Goal: Information Seeking & Learning: Learn about a topic

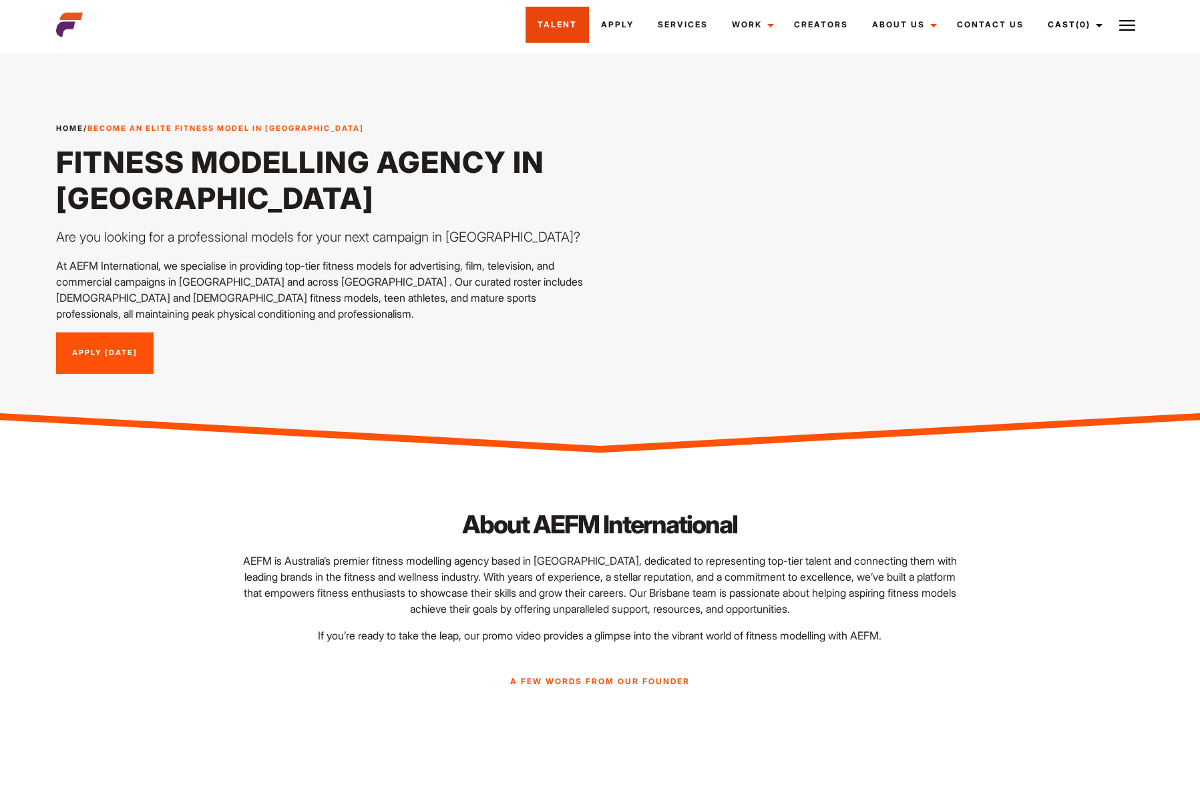
click at [537, 26] on link "Talent" at bounding box center [556, 25] width 63 height 36
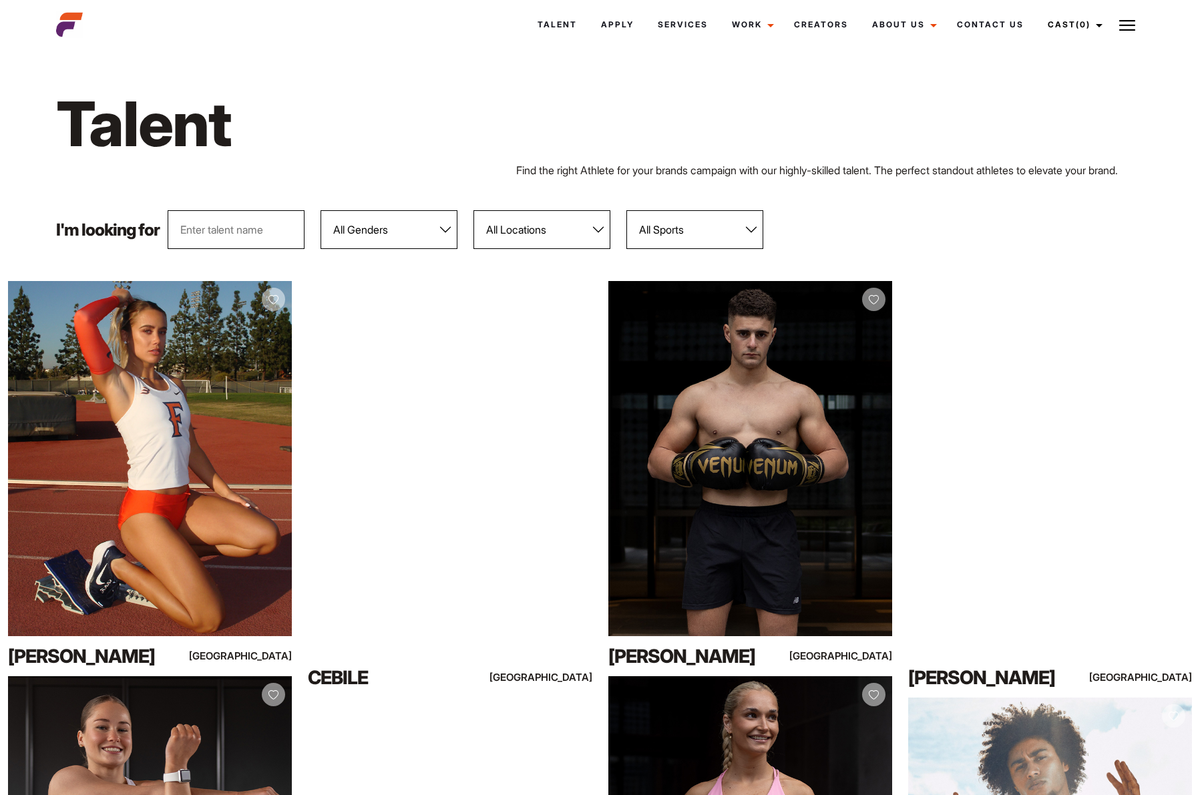
click at [564, 226] on select "All Locations Adelaide Brisbane Darwin Gold Coast Melbourne Perth Sunshine Coas…" at bounding box center [541, 229] width 137 height 39
select select "113"
click at [473, 210] on select "All Locations Adelaide Brisbane Darwin Gold Coast Melbourne Perth Sunshine Coas…" at bounding box center [541, 229] width 137 height 39
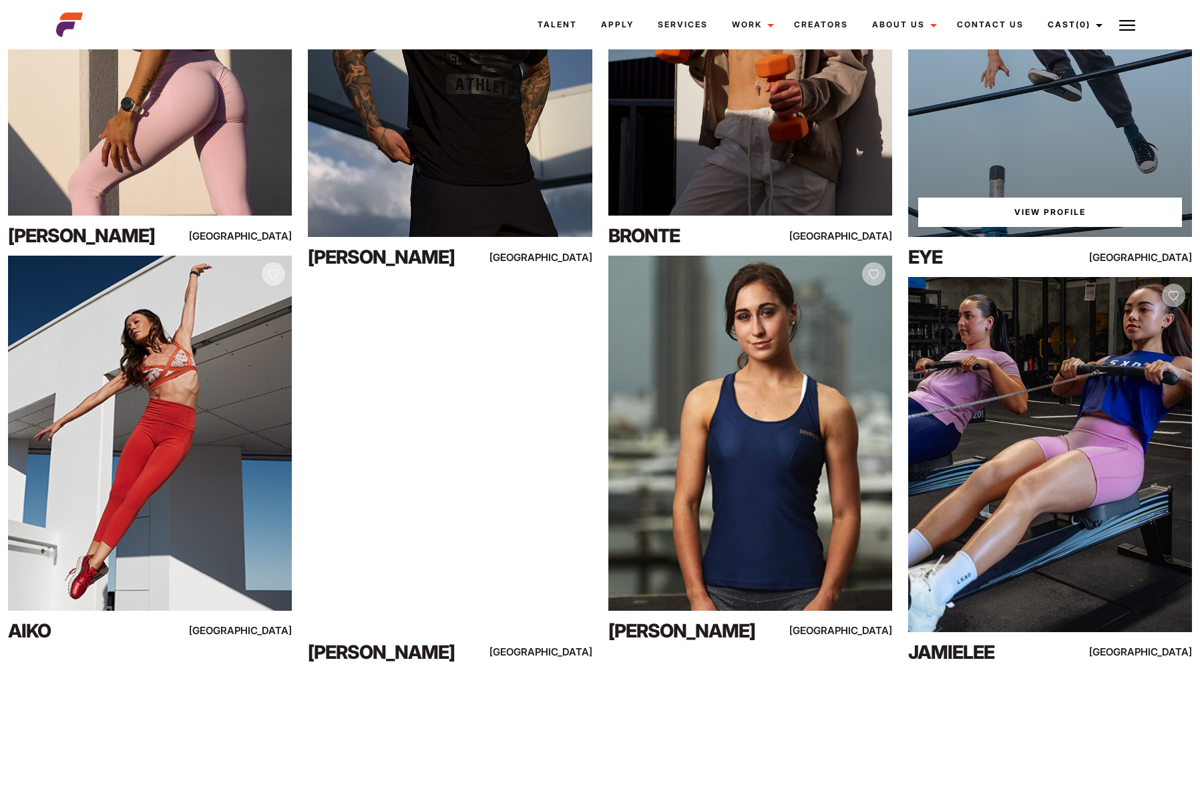
scroll to position [814, 0]
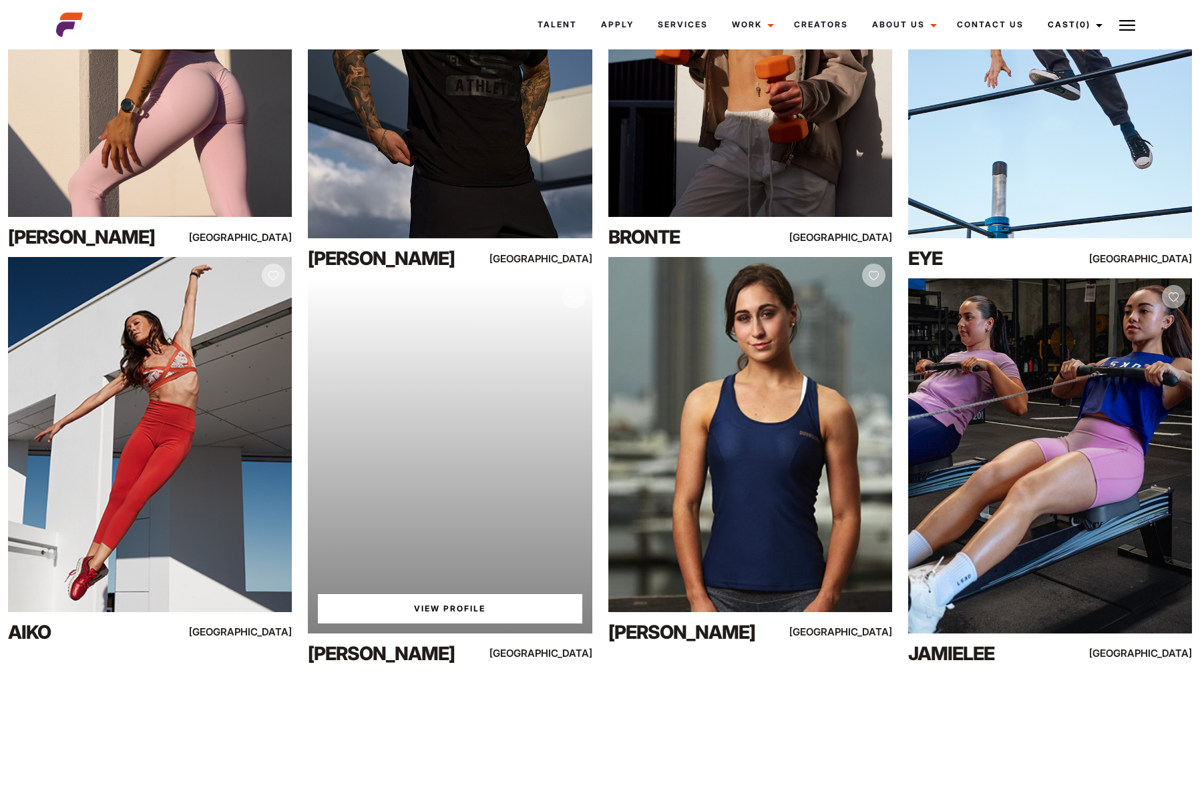
click at [527, 406] on div "Your browser does not support the video tag. View Profile" at bounding box center [450, 455] width 284 height 355
click at [429, 613] on link "View Profile" at bounding box center [450, 608] width 264 height 29
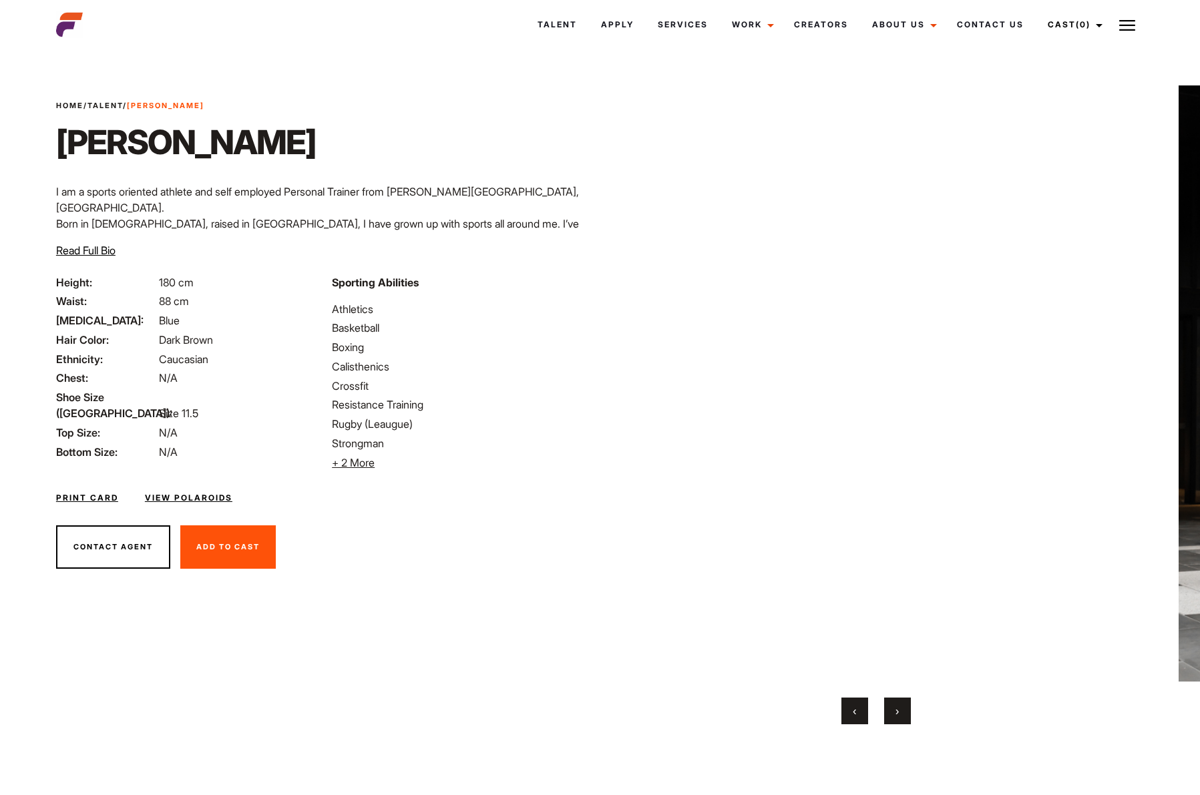
click at [895, 718] on button "›" at bounding box center [897, 711] width 27 height 27
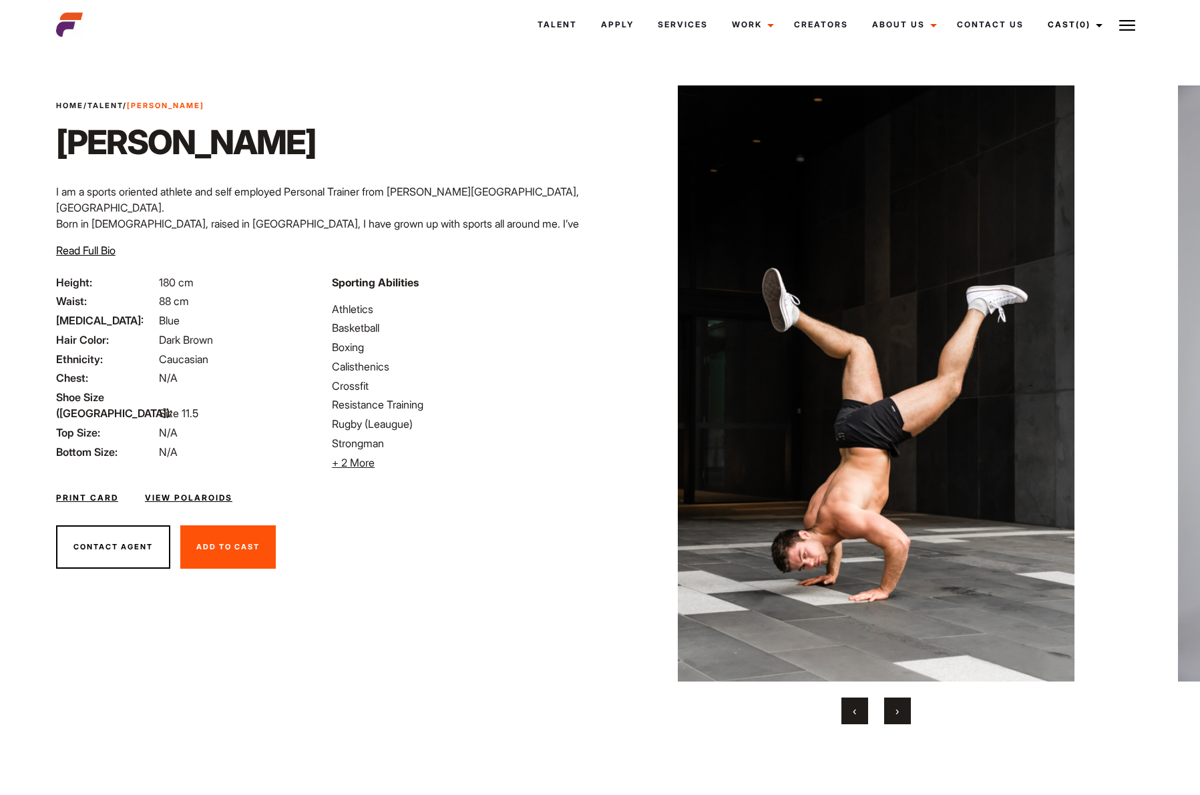
click at [895, 718] on button "›" at bounding box center [897, 711] width 27 height 27
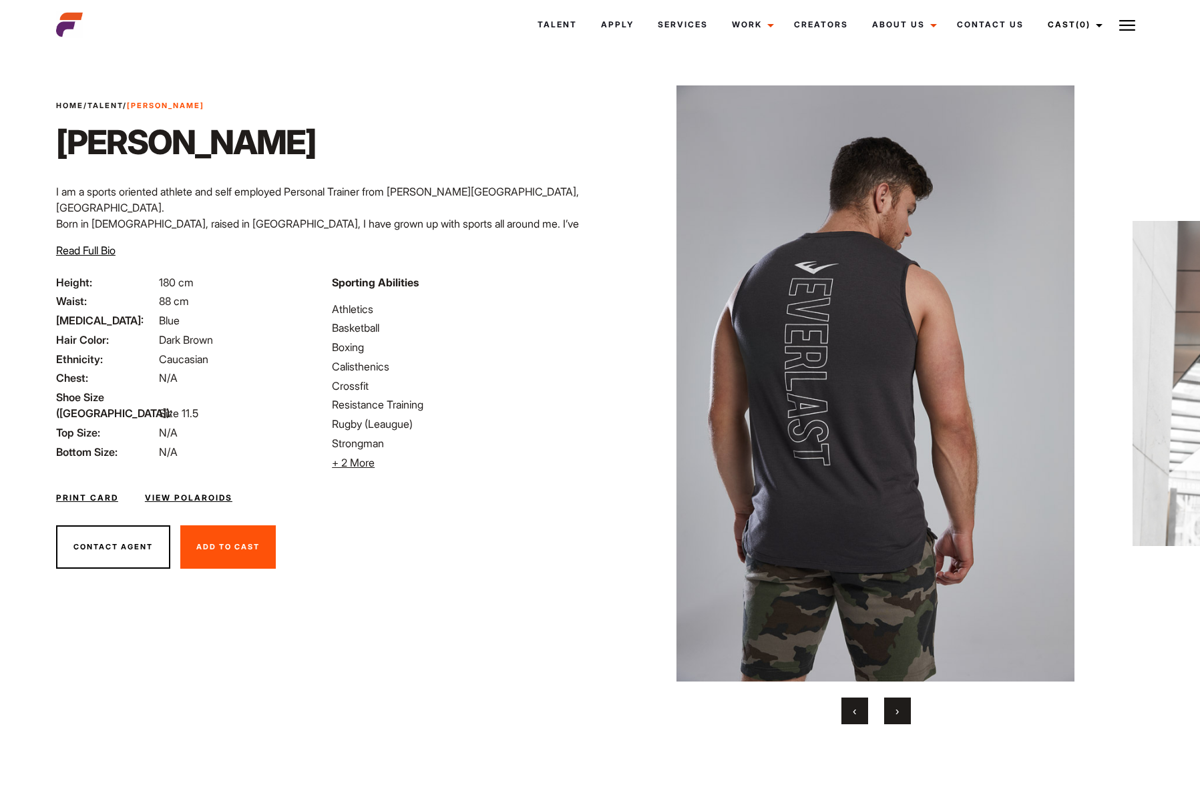
click at [895, 717] on span "›" at bounding box center [896, 710] width 3 height 13
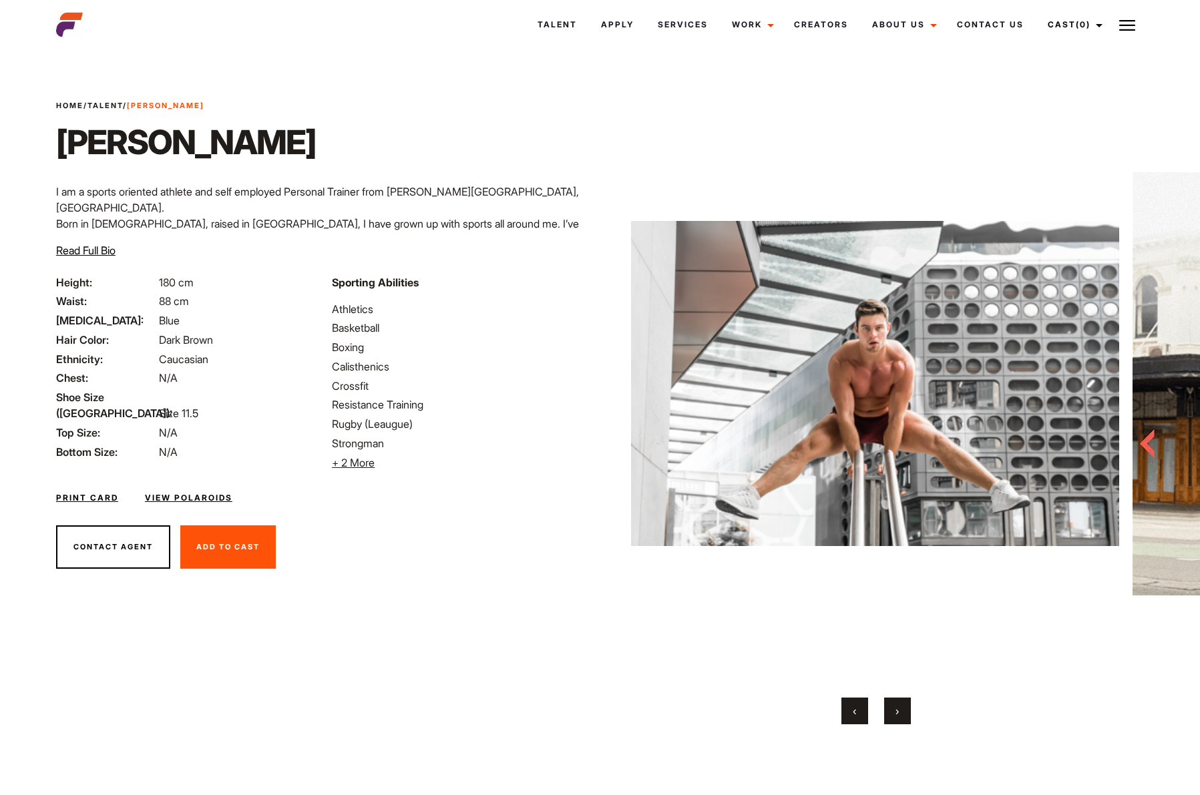
click at [895, 717] on span "›" at bounding box center [896, 710] width 3 height 13
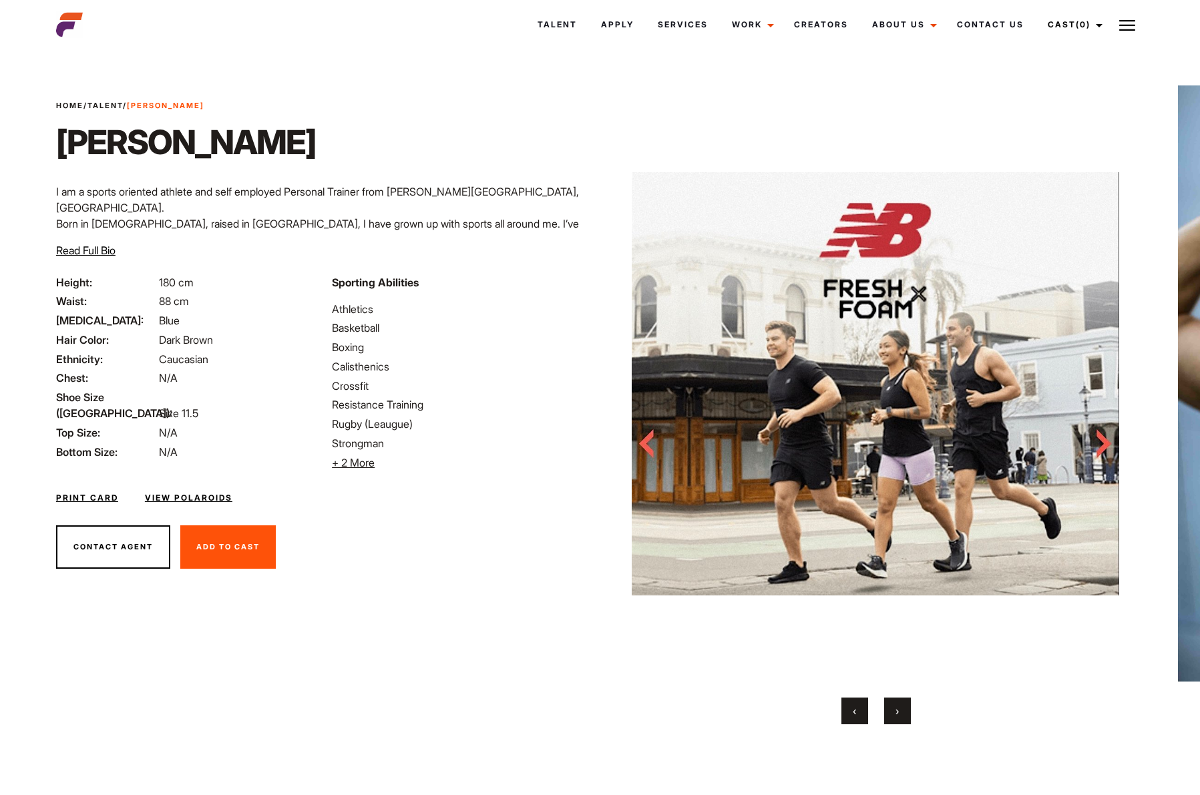
click at [895, 717] on span "›" at bounding box center [896, 710] width 3 height 13
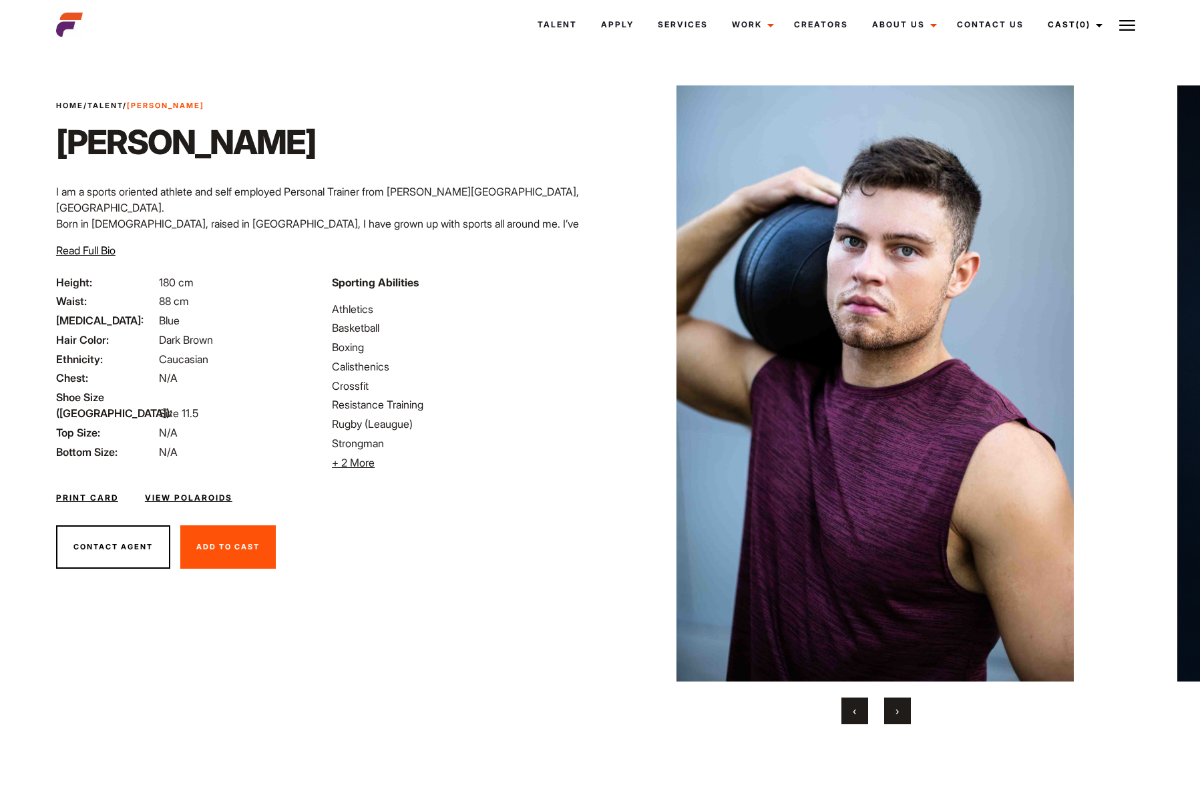
click at [895, 717] on span "›" at bounding box center [896, 710] width 3 height 13
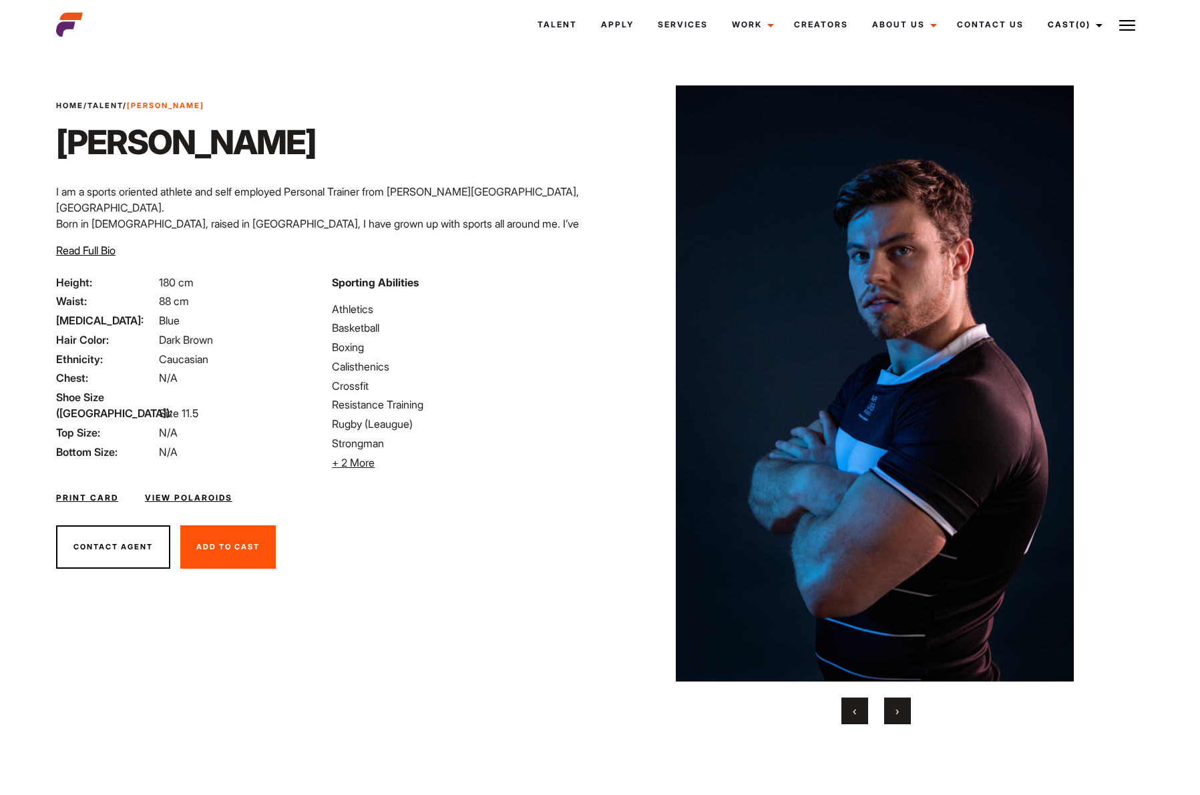
click at [895, 717] on span "›" at bounding box center [896, 710] width 3 height 13
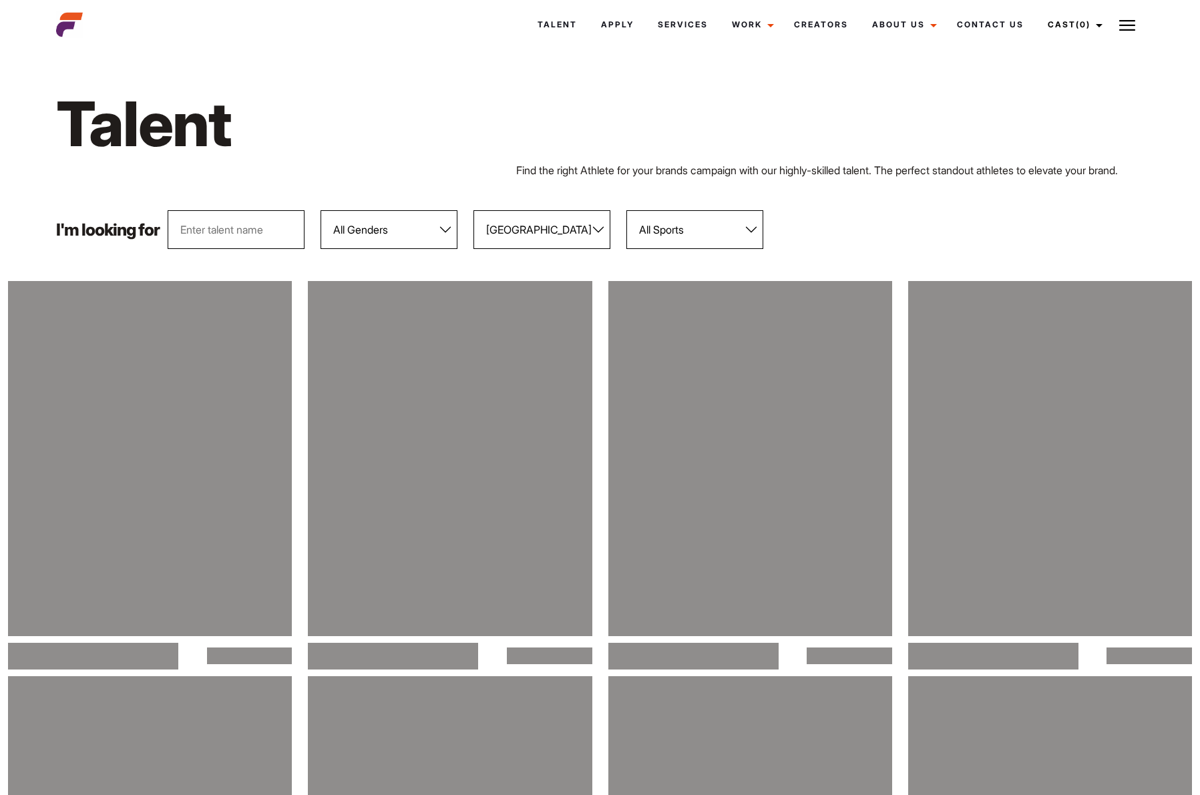
select select "113"
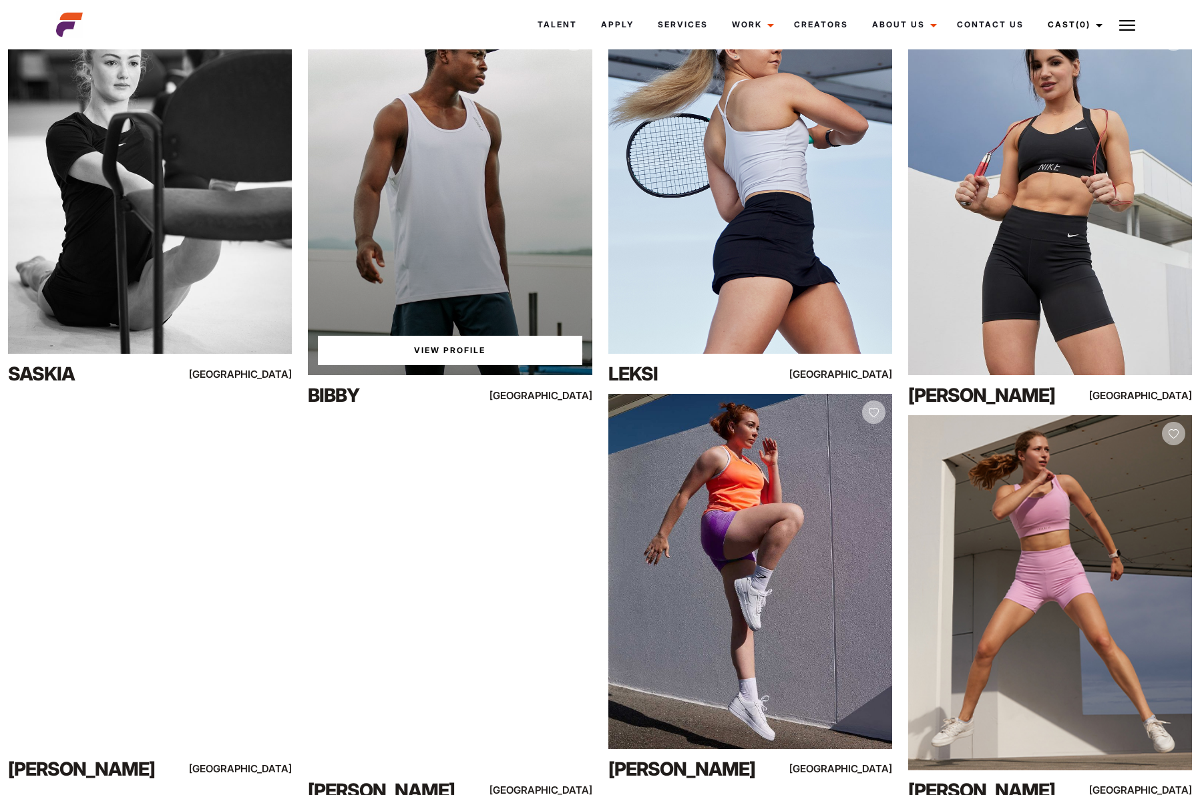
scroll to position [1500, 0]
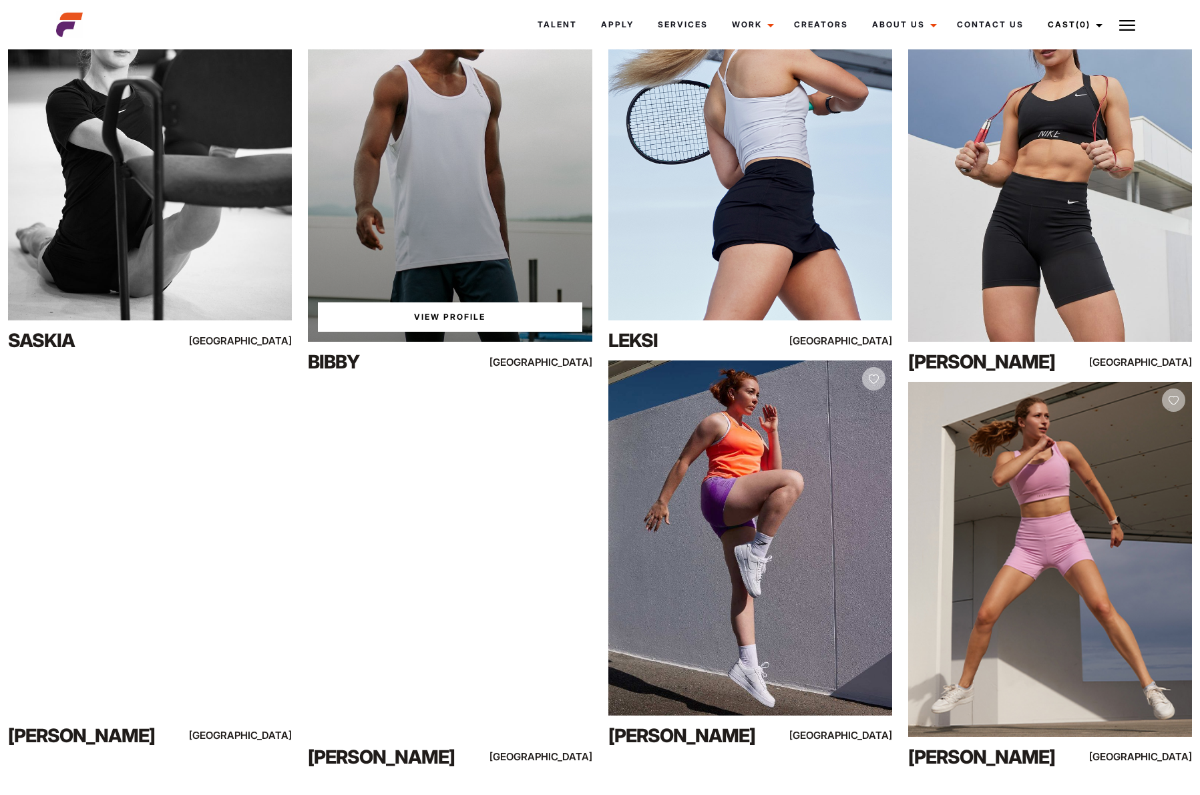
click at [393, 176] on div "View Profile" at bounding box center [450, 164] width 284 height 355
click at [435, 228] on div "View Profile" at bounding box center [450, 164] width 284 height 355
click at [463, 320] on link "View Profile" at bounding box center [450, 316] width 264 height 29
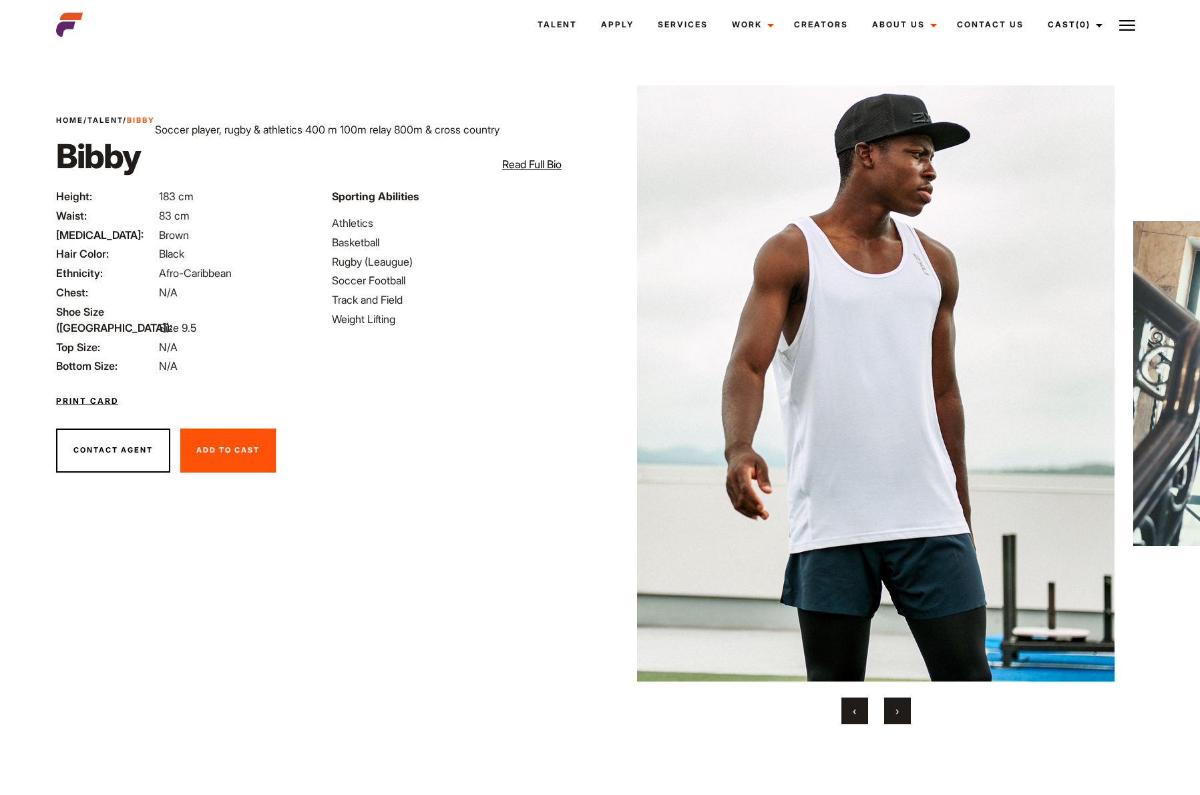
click at [895, 709] on span "›" at bounding box center [896, 710] width 3 height 13
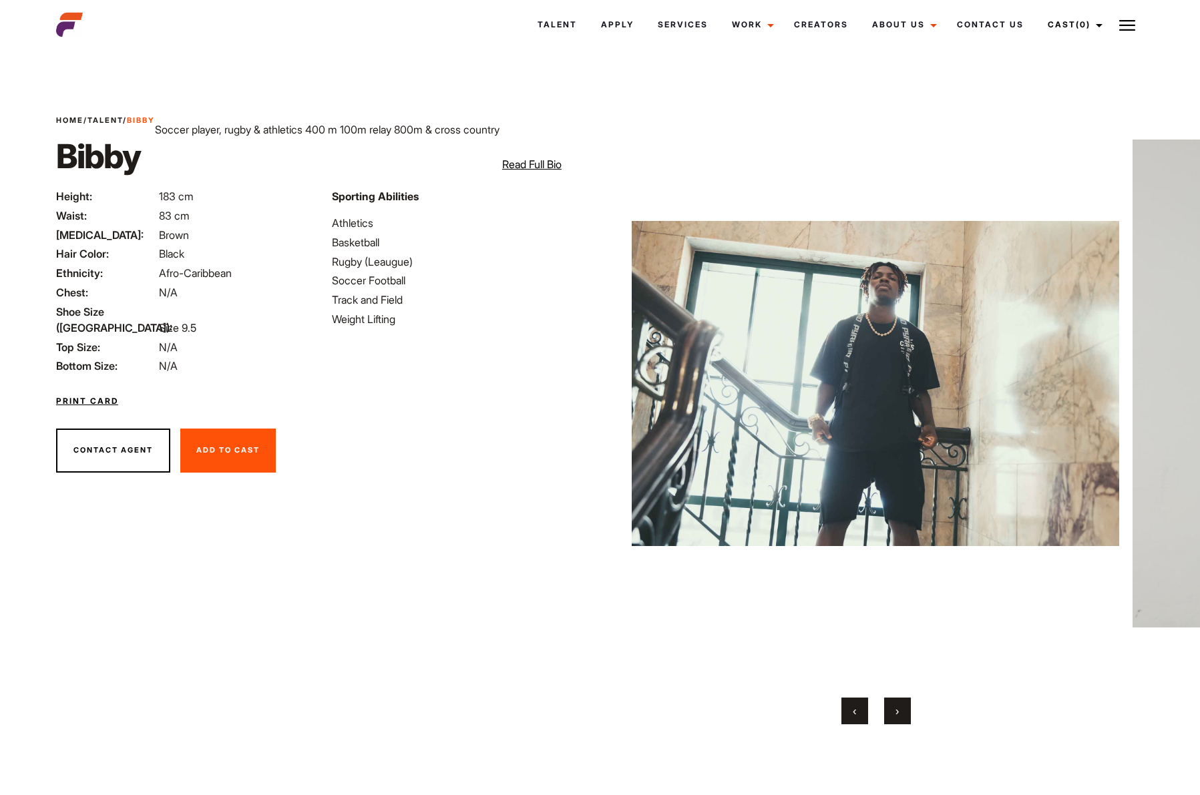
click at [895, 710] on span "›" at bounding box center [896, 710] width 3 height 13
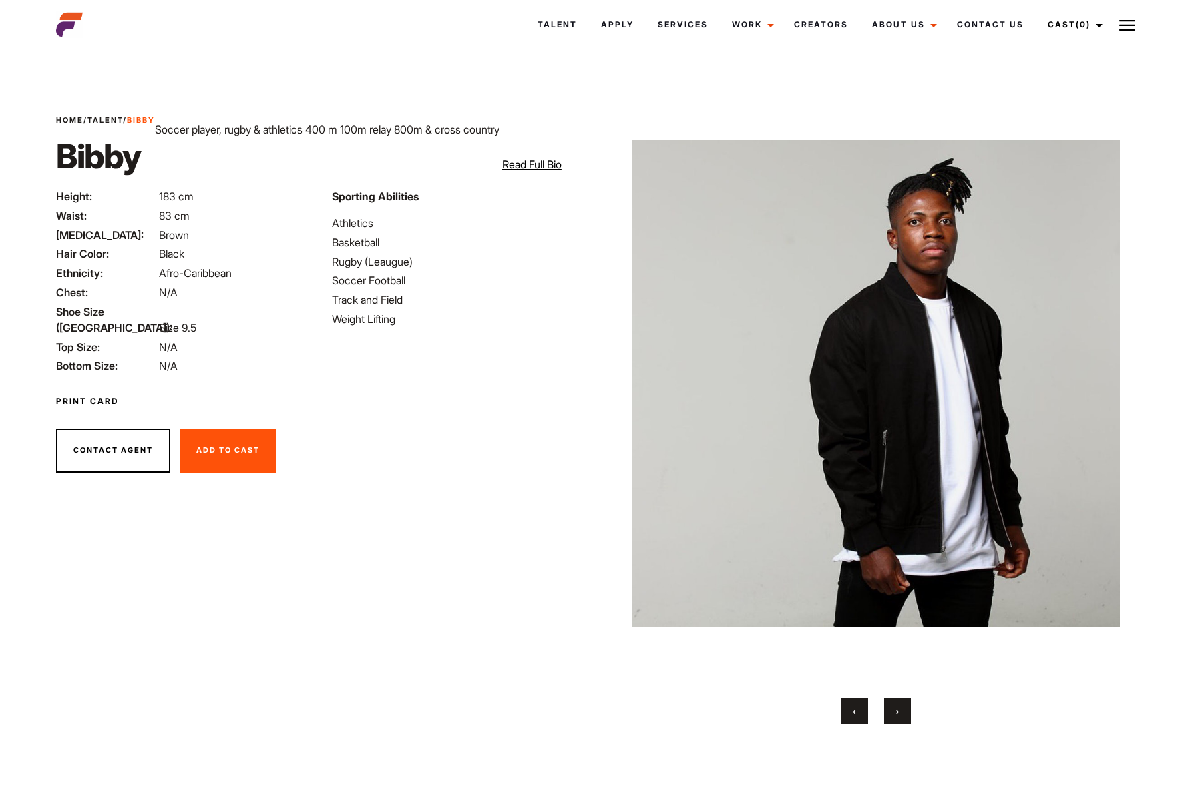
click at [895, 710] on span "›" at bounding box center [896, 710] width 3 height 13
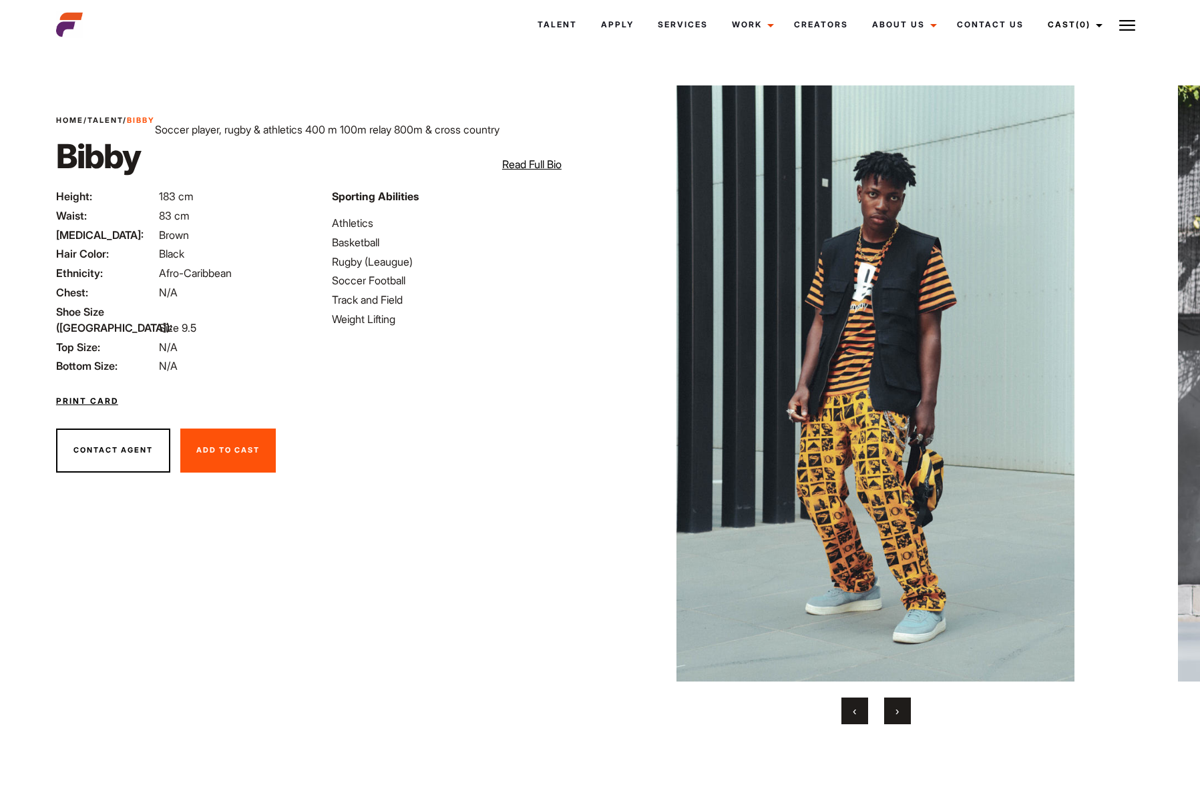
click at [895, 710] on span "›" at bounding box center [896, 710] width 3 height 13
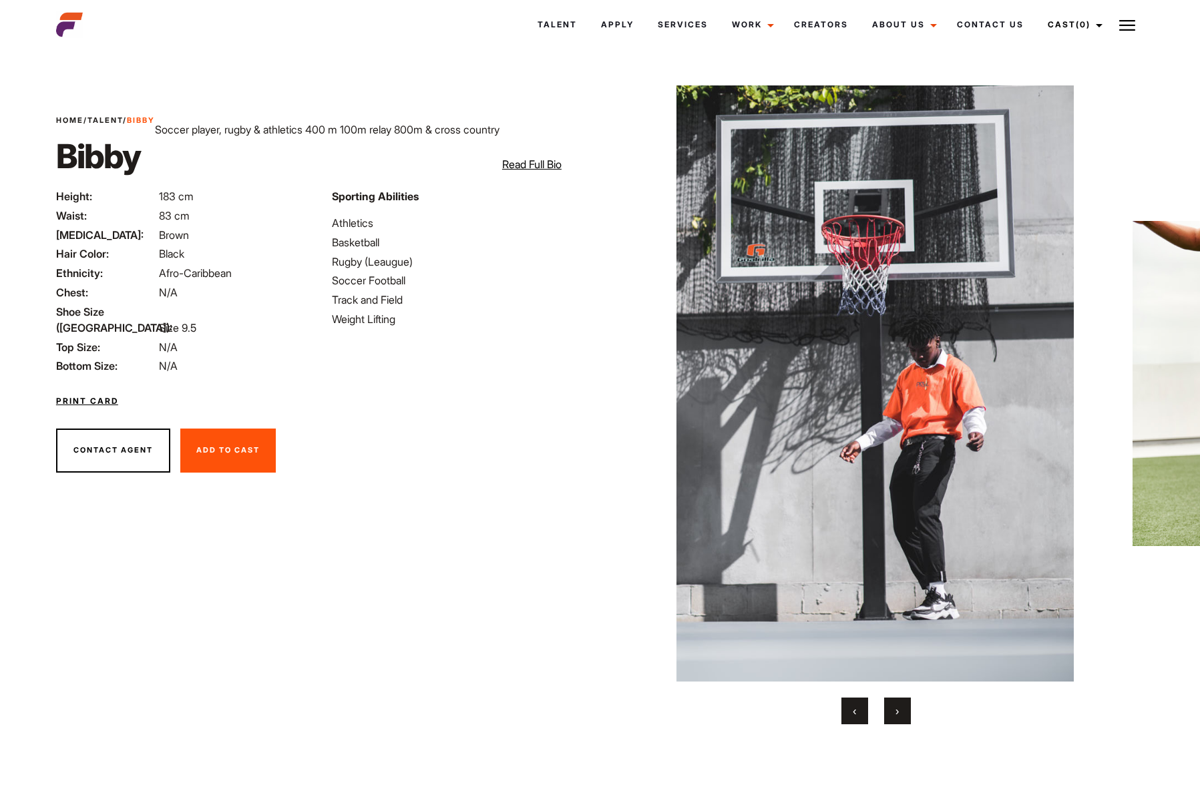
click at [895, 710] on span "›" at bounding box center [896, 710] width 3 height 13
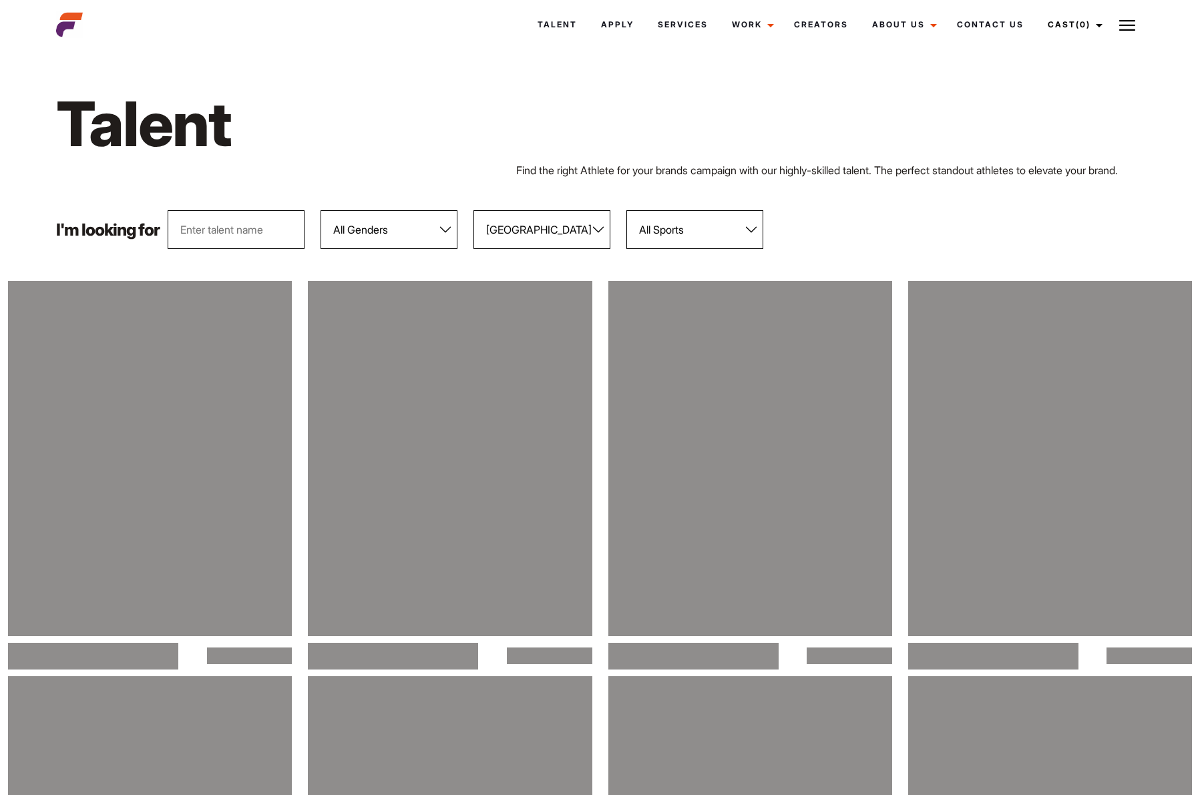
select select "113"
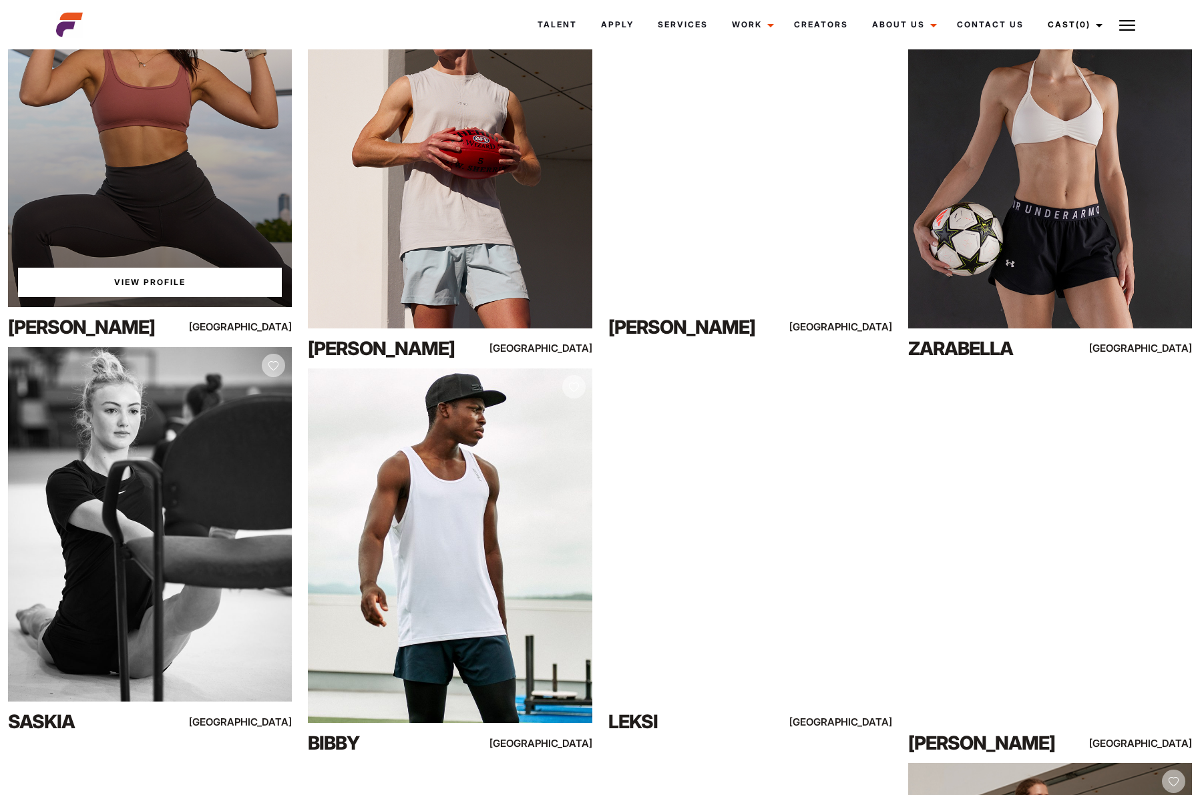
scroll to position [1123, 0]
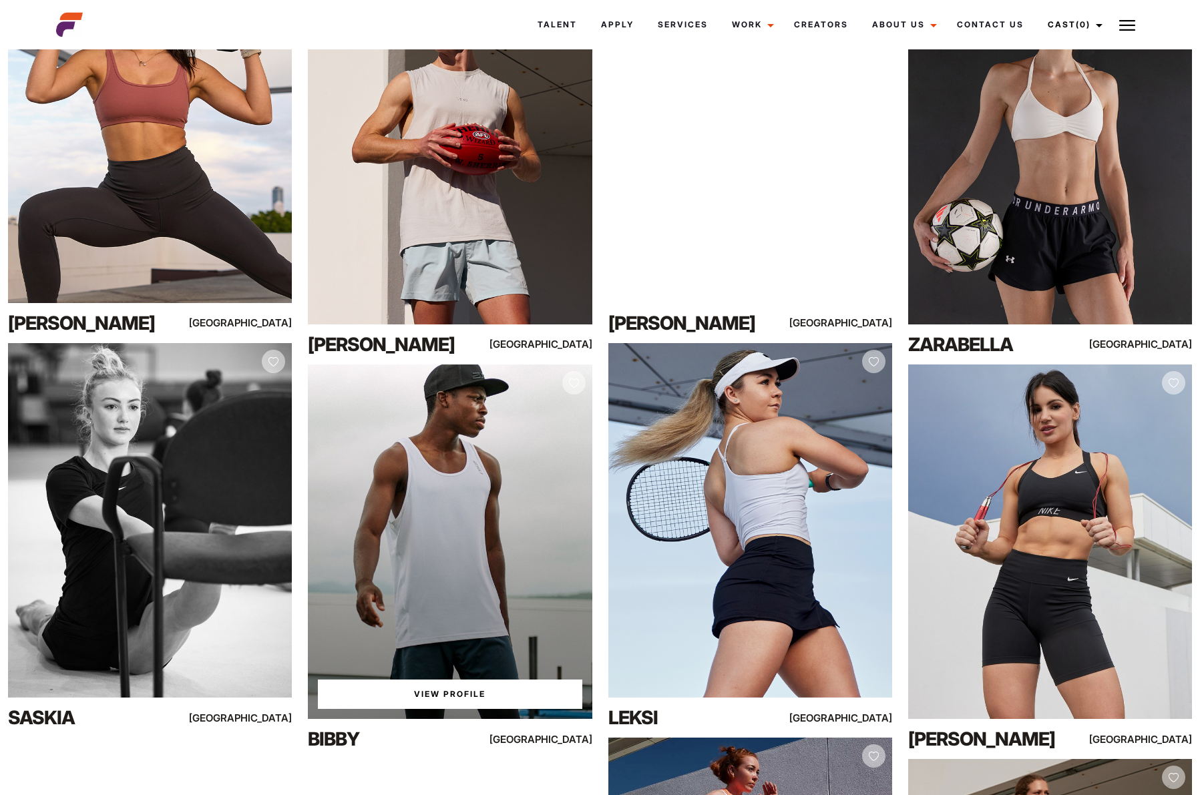
click at [517, 459] on div "View Profile" at bounding box center [450, 542] width 284 height 355
click at [457, 687] on link "View Profile" at bounding box center [450, 694] width 264 height 29
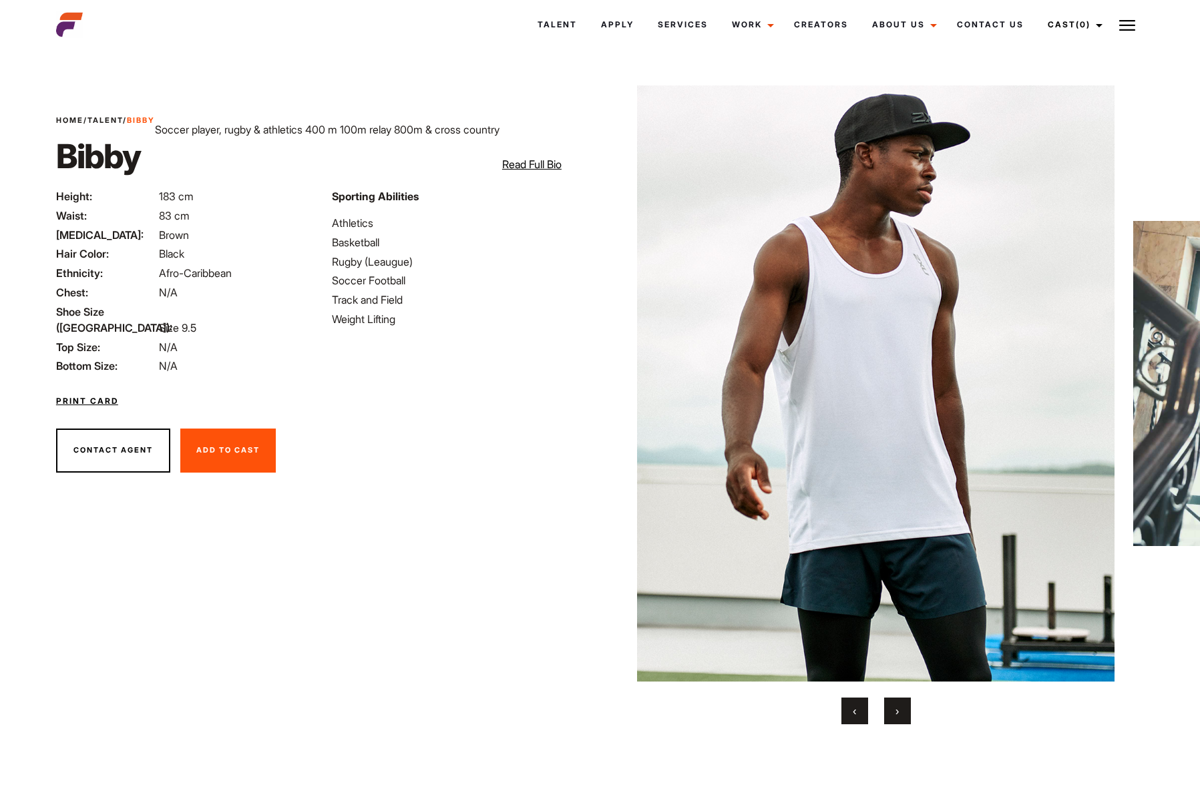
click at [882, 718] on div "‹ ›" at bounding box center [876, 711] width 488 height 27
click at [904, 711] on button "›" at bounding box center [897, 711] width 27 height 27
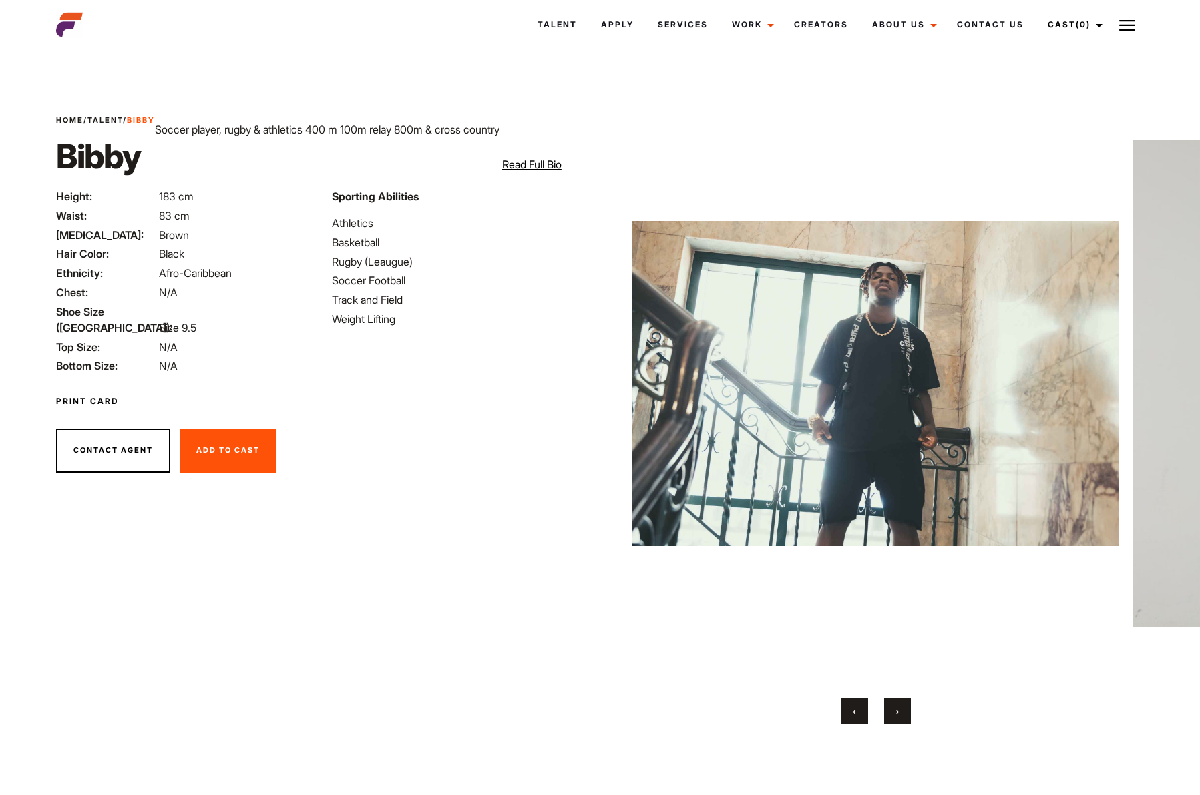
click at [904, 711] on button "›" at bounding box center [897, 711] width 27 height 27
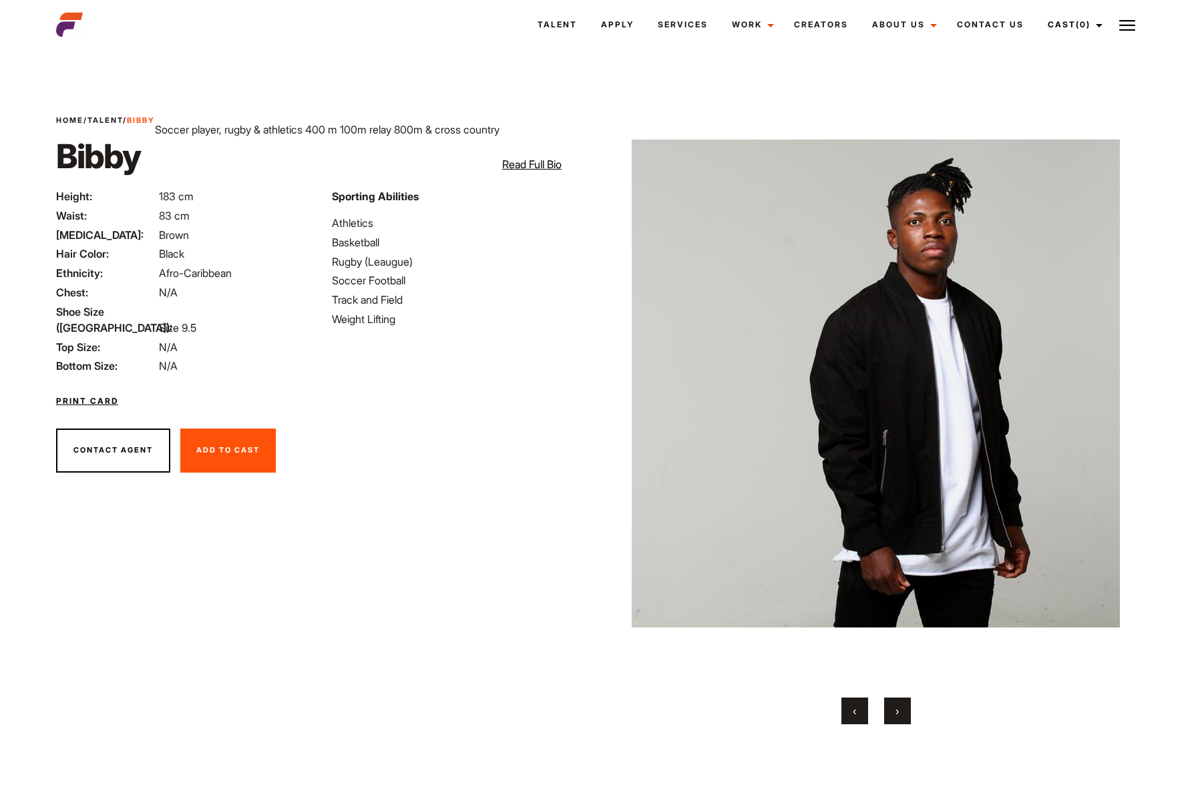
click at [904, 711] on button "›" at bounding box center [897, 711] width 27 height 27
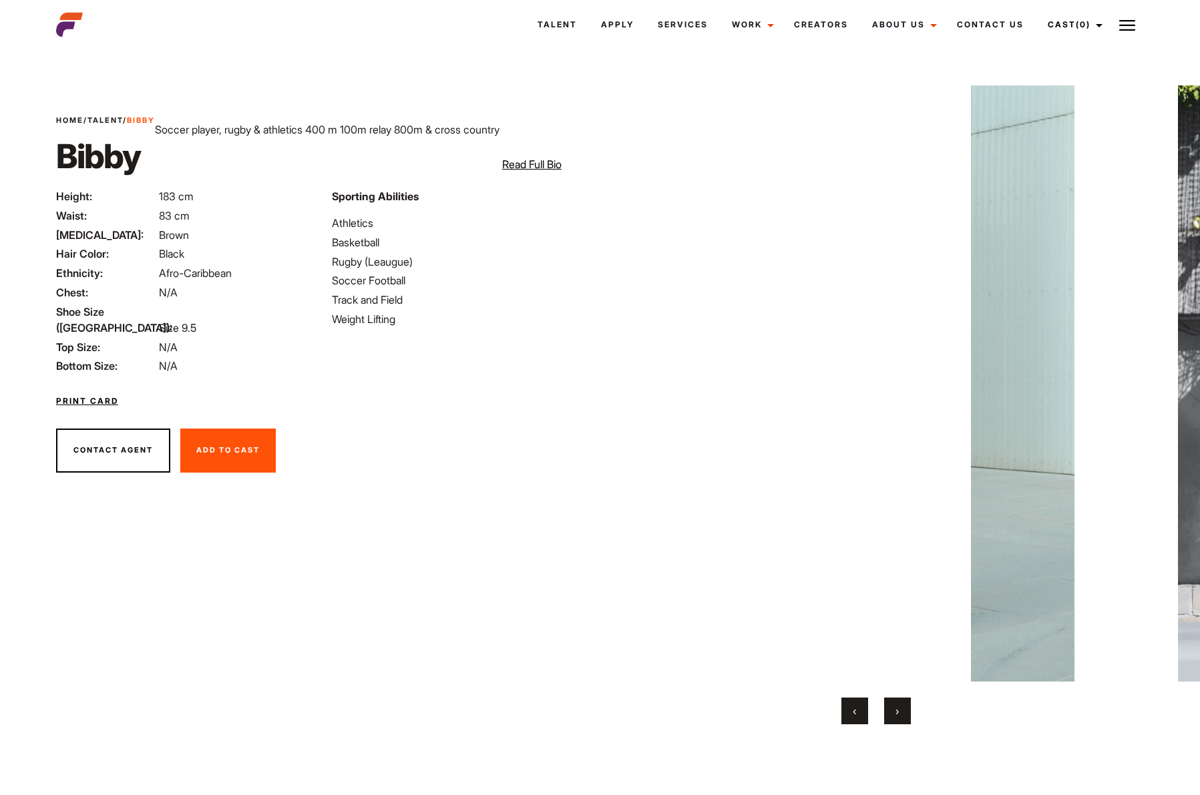
click at [904, 711] on button "›" at bounding box center [897, 711] width 27 height 27
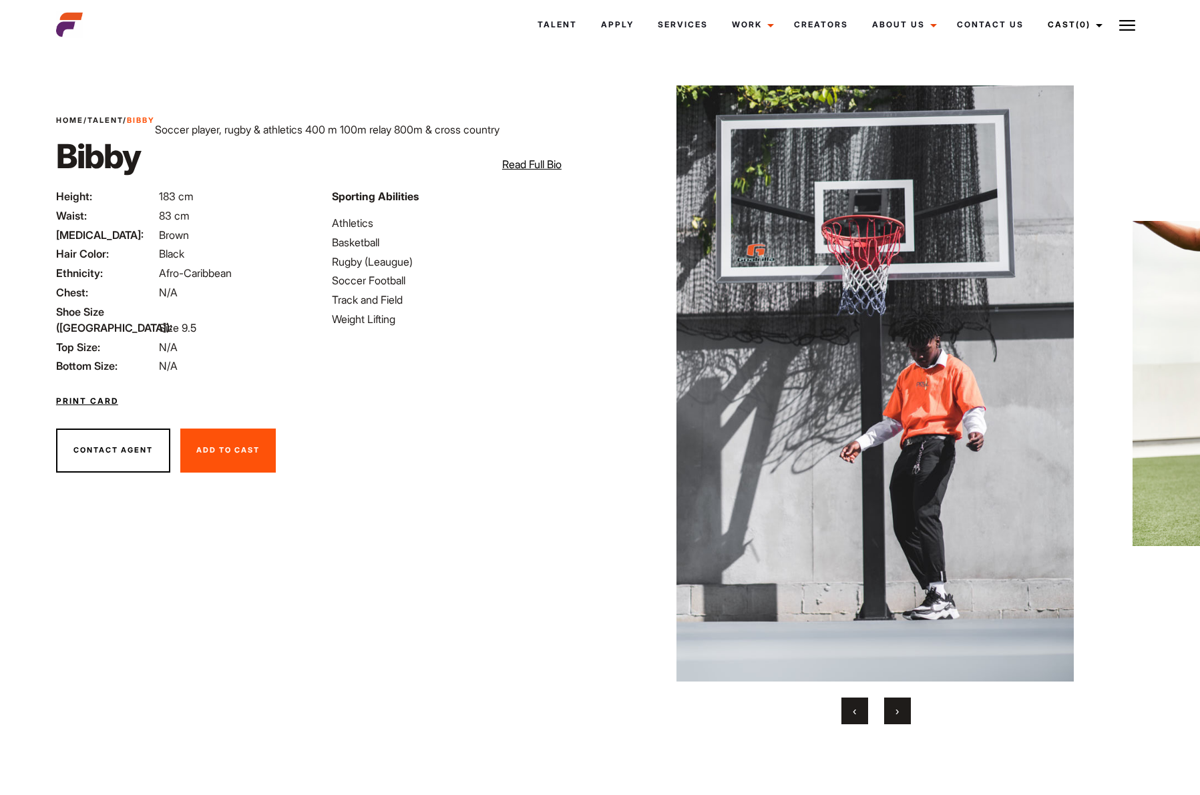
click at [904, 711] on button "›" at bounding box center [897, 711] width 27 height 27
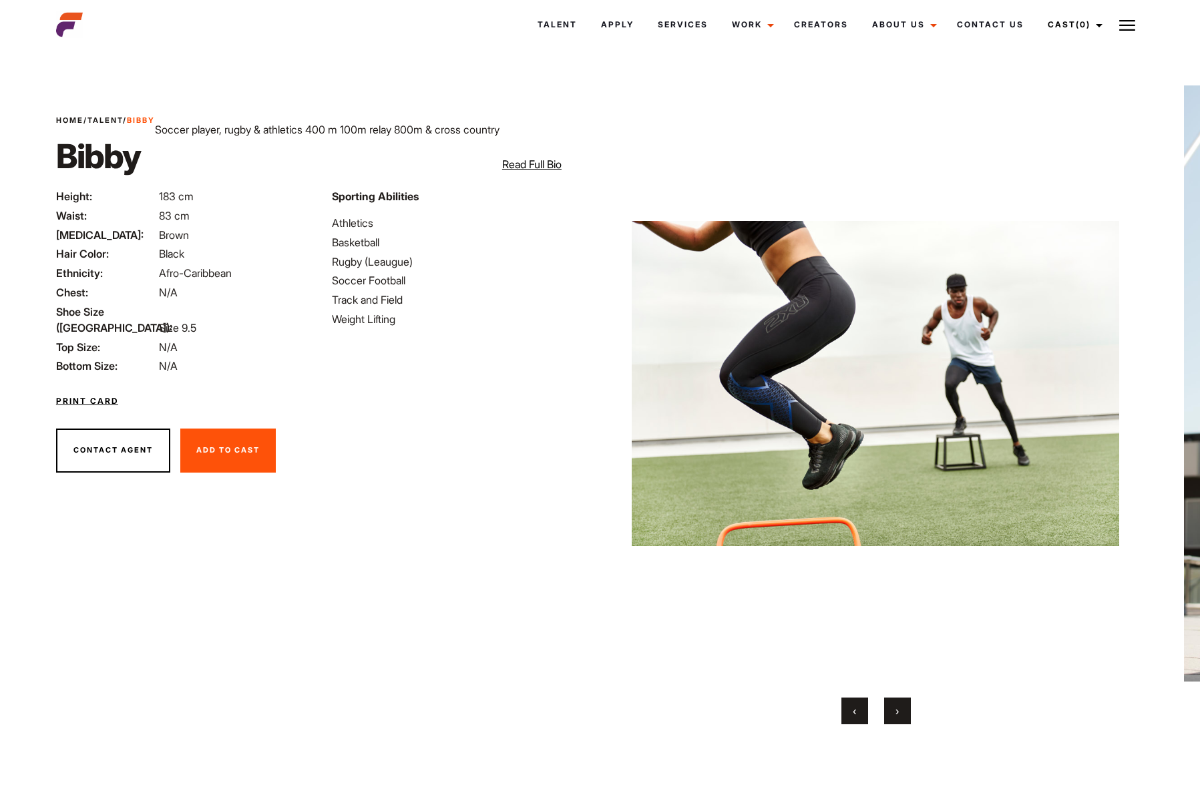
click at [904, 711] on button "›" at bounding box center [897, 711] width 27 height 27
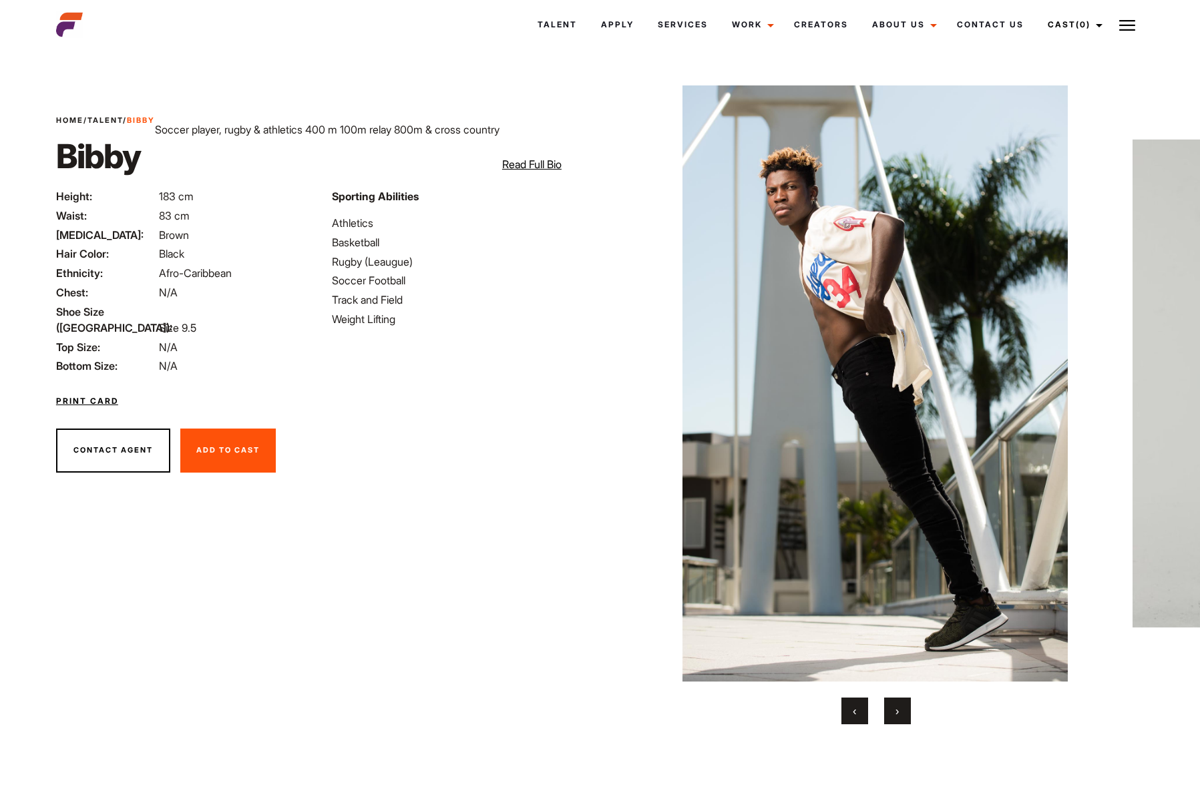
click at [904, 711] on button "›" at bounding box center [897, 711] width 27 height 27
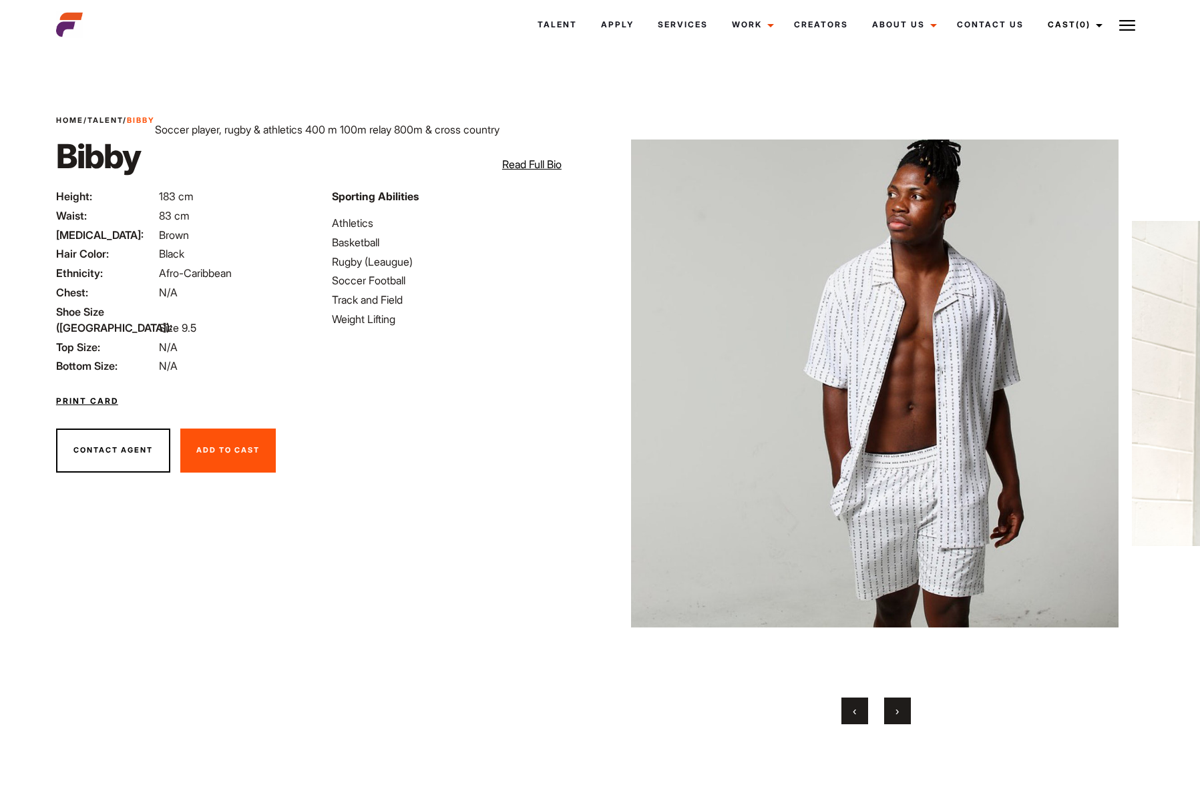
click at [904, 711] on button "›" at bounding box center [897, 711] width 27 height 27
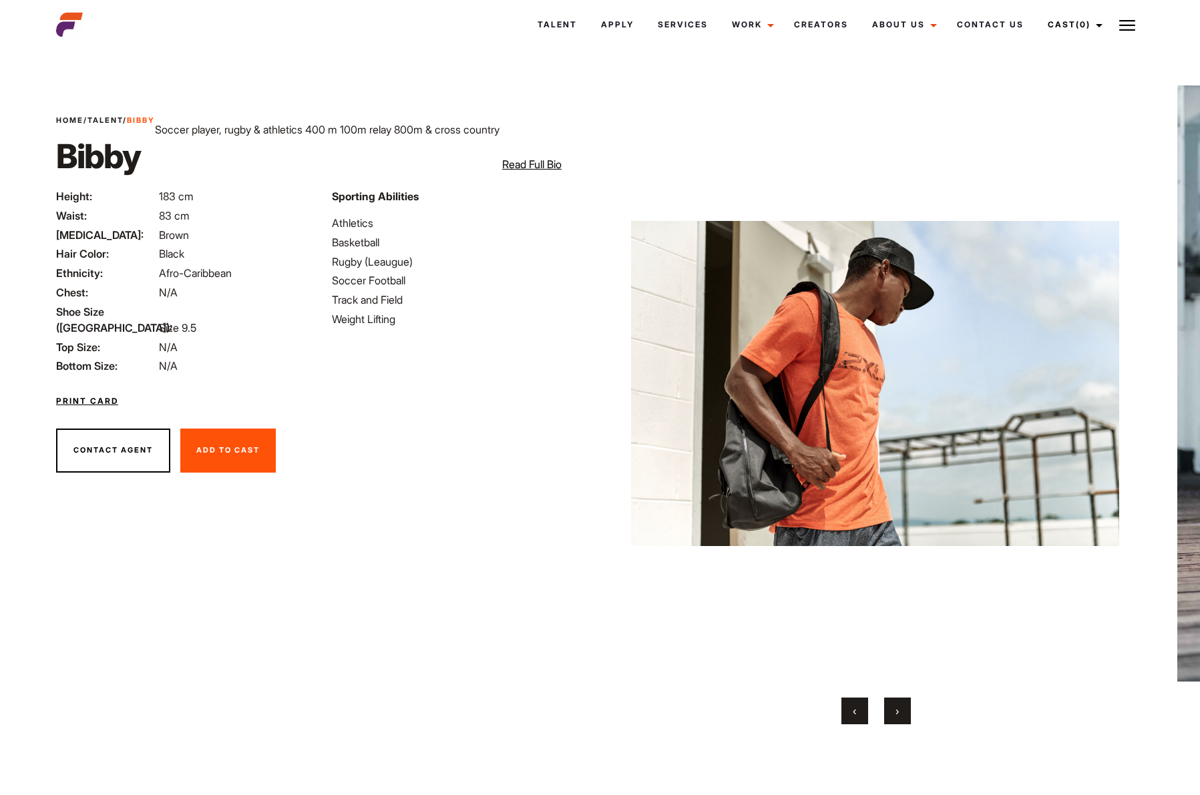
click at [904, 711] on button "›" at bounding box center [897, 711] width 27 height 27
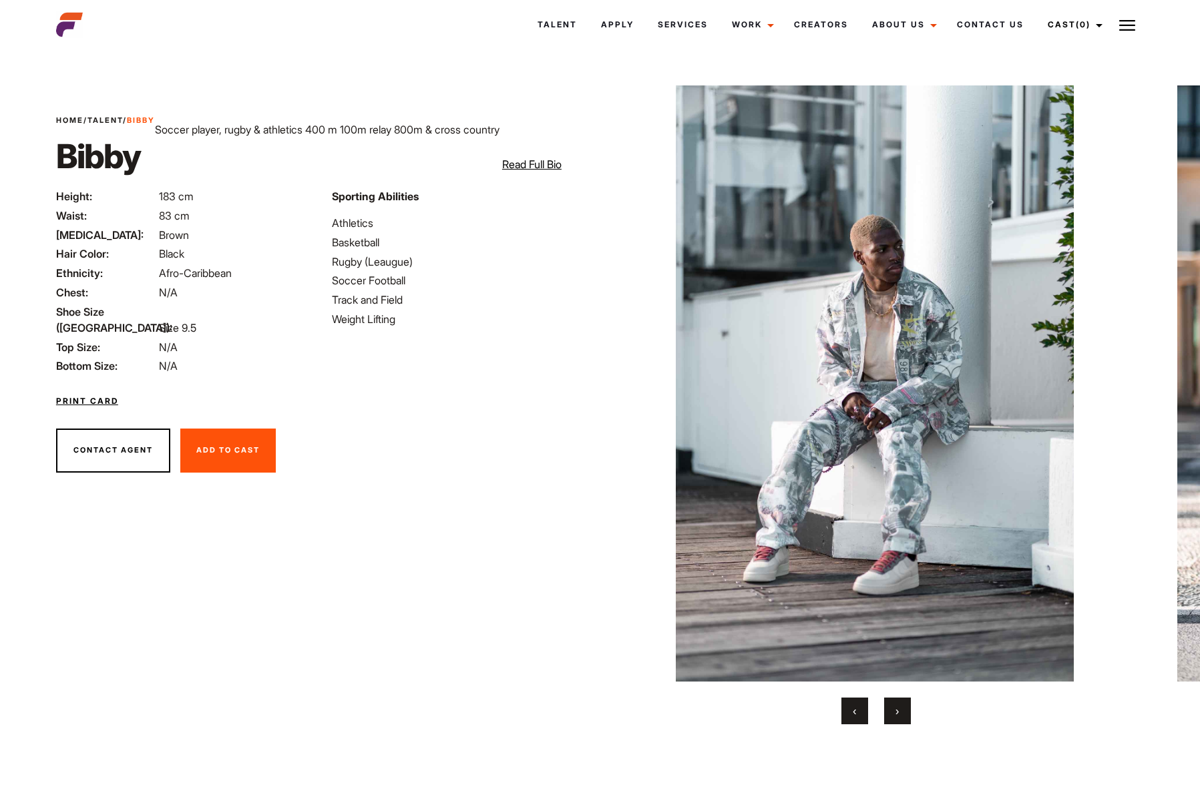
click at [893, 712] on button "›" at bounding box center [897, 711] width 27 height 27
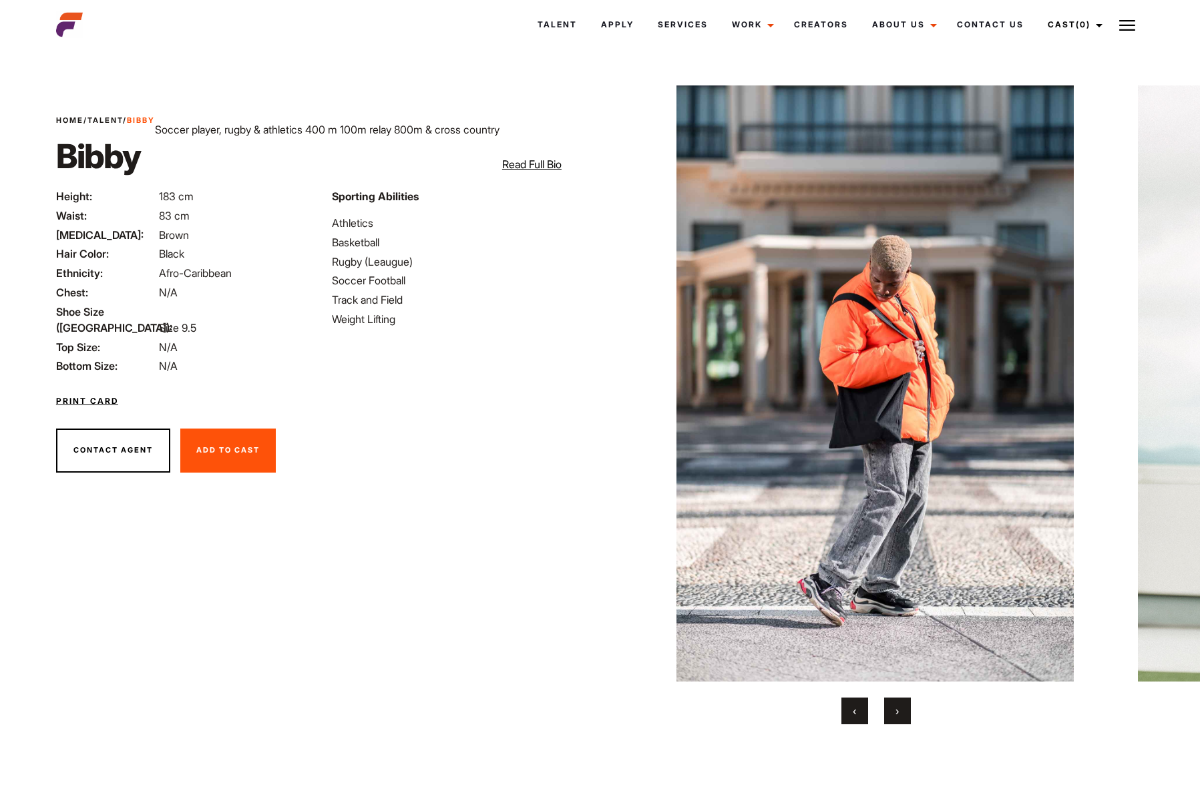
click at [893, 712] on button "›" at bounding box center [897, 711] width 27 height 27
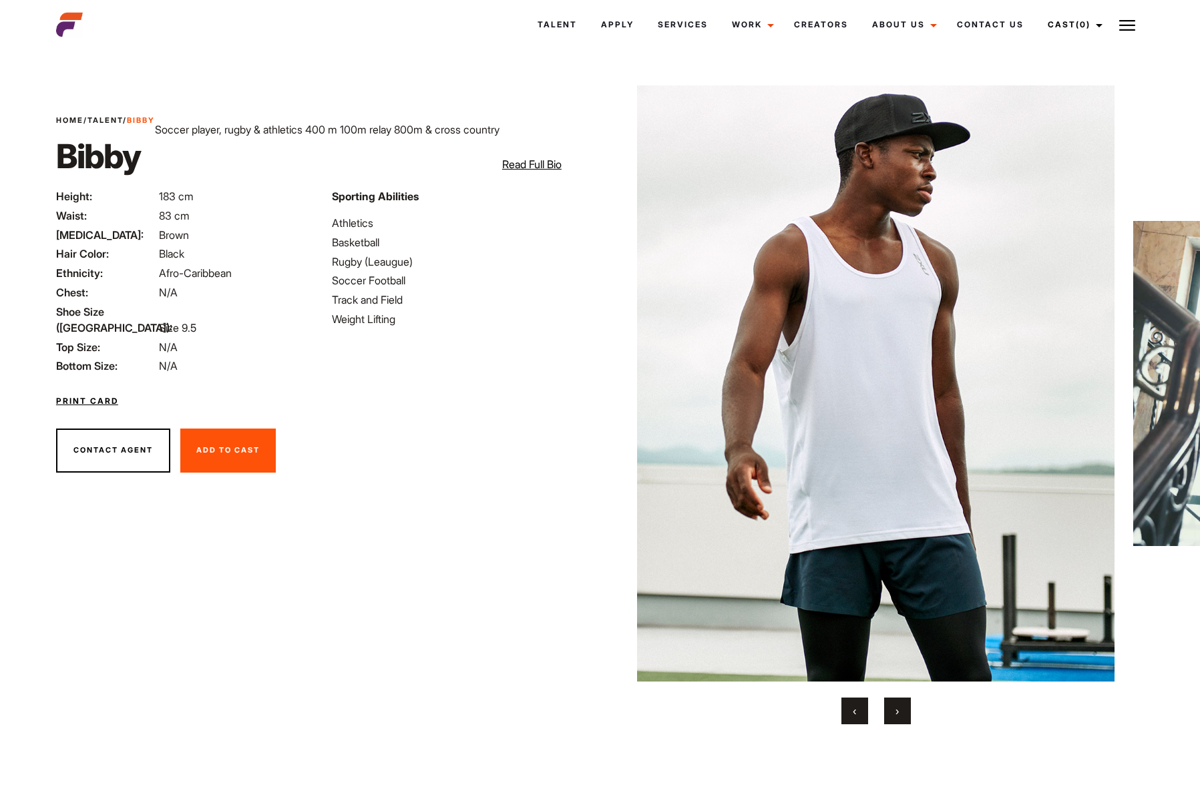
click at [893, 712] on button "›" at bounding box center [897, 711] width 27 height 27
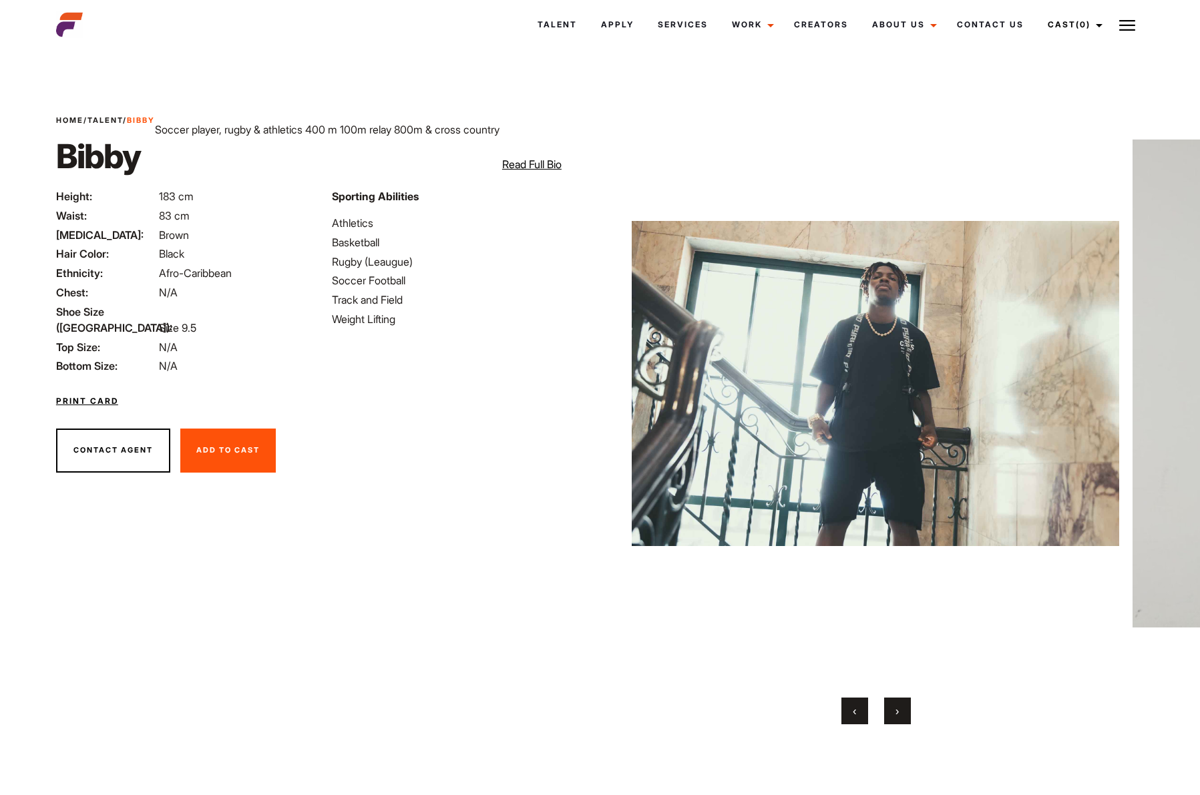
click at [893, 712] on button "›" at bounding box center [897, 711] width 27 height 27
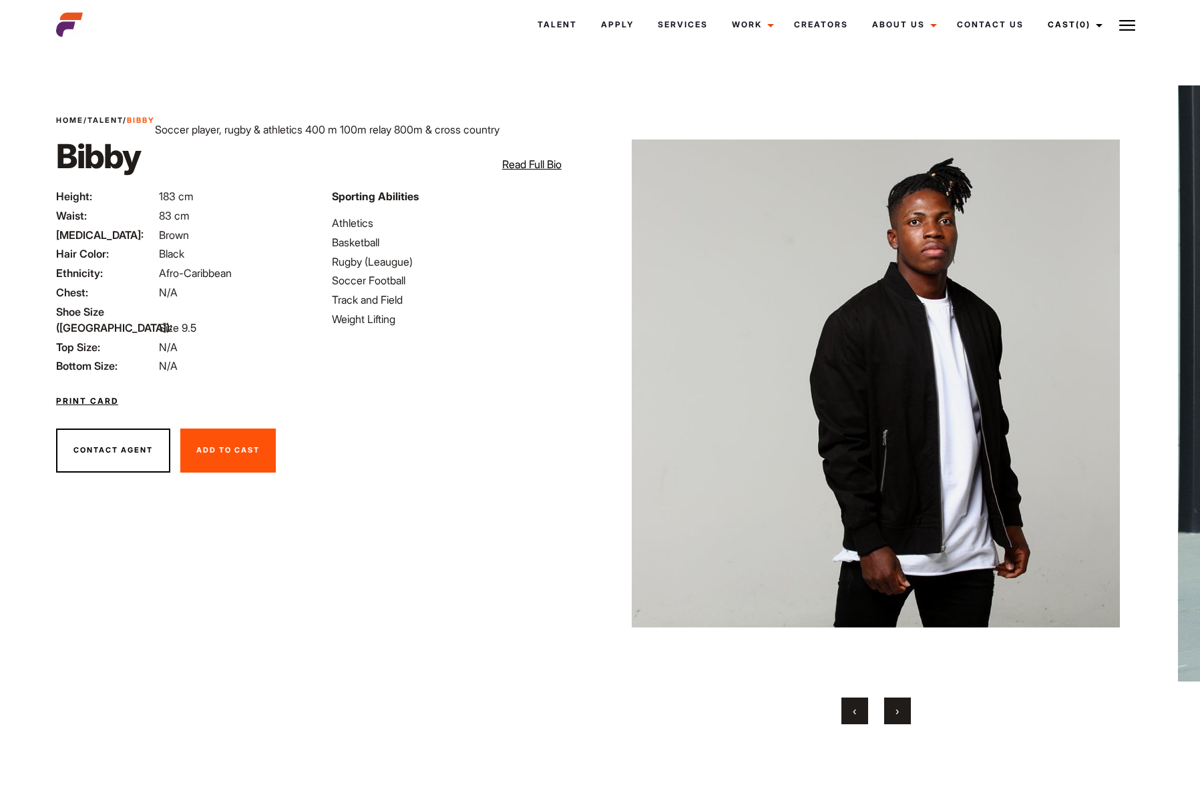
click at [98, 395] on link "Print Card" at bounding box center [87, 401] width 62 height 12
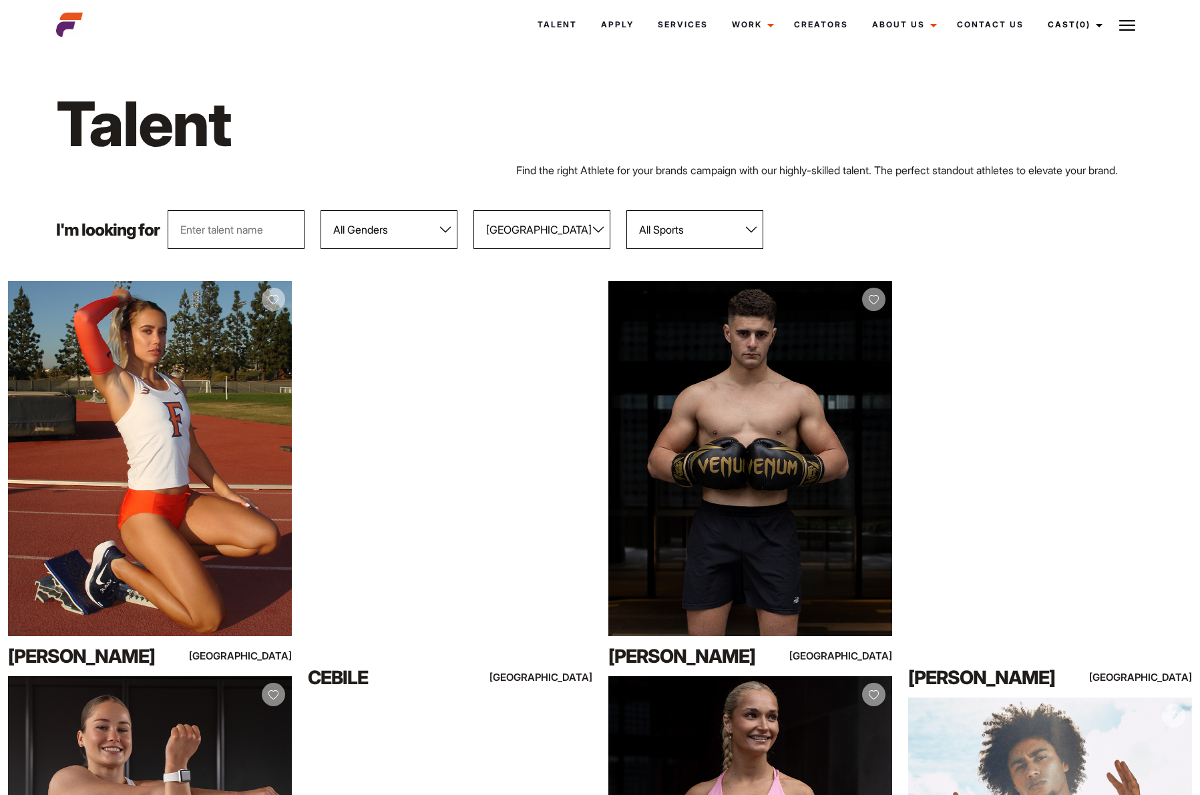
select select "113"
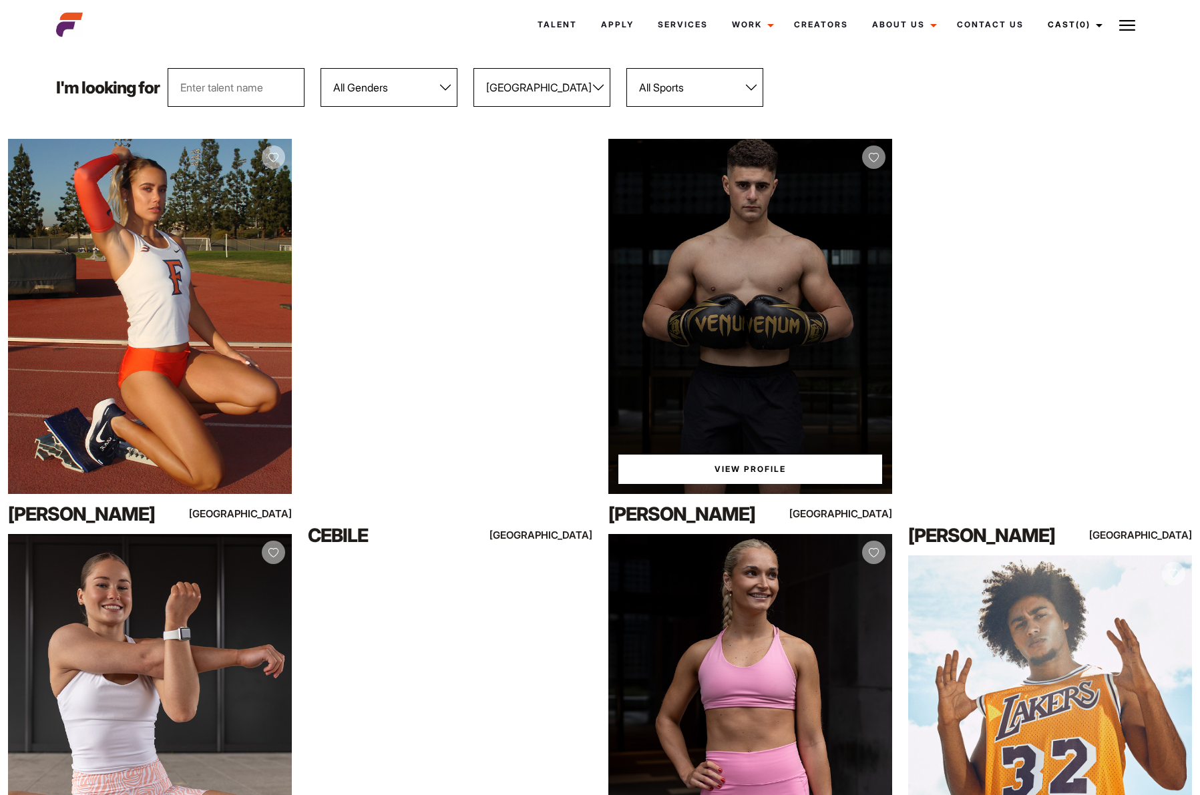
scroll to position [140, 0]
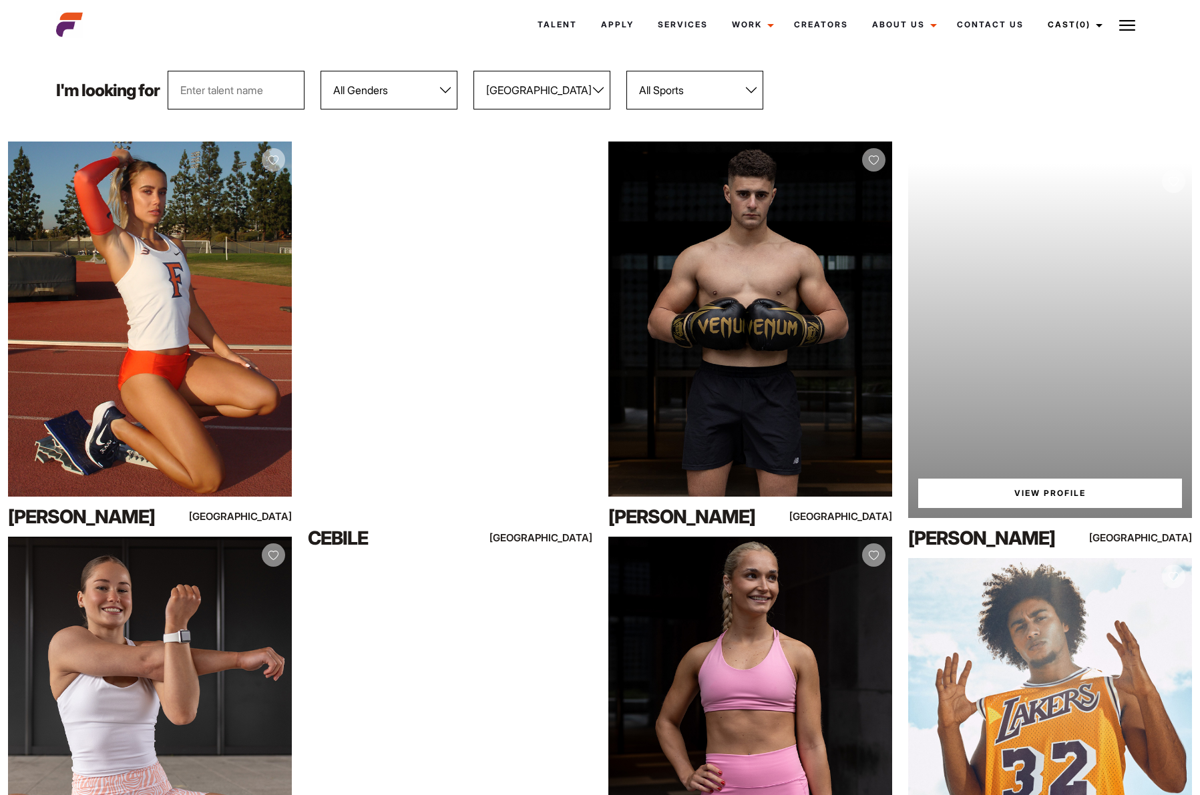
click at [1090, 286] on div "Your browser does not support the video tag. View Profile" at bounding box center [1050, 340] width 284 height 355
click at [1034, 325] on div "Your browser does not support the video tag. View Profile" at bounding box center [1050, 339] width 284 height 355
click at [1022, 495] on link "View Profile" at bounding box center [1050, 492] width 264 height 29
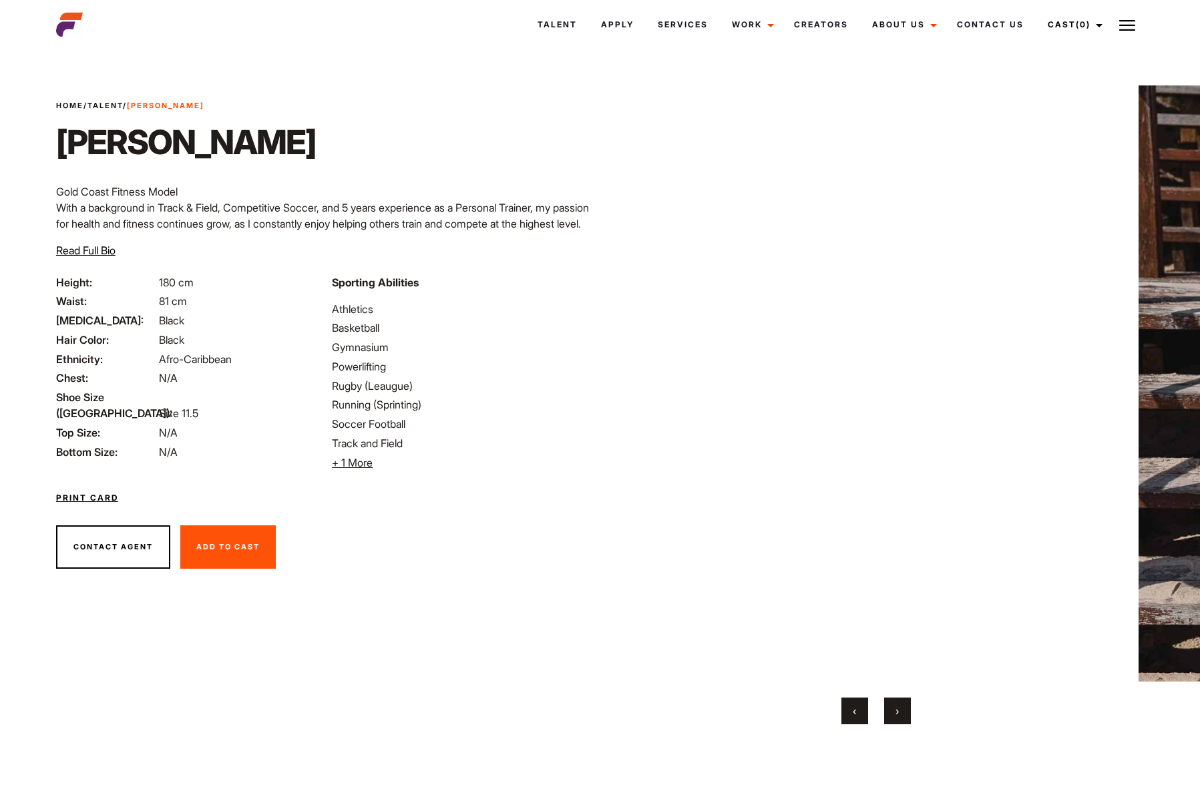
scroll to position [26, 0]
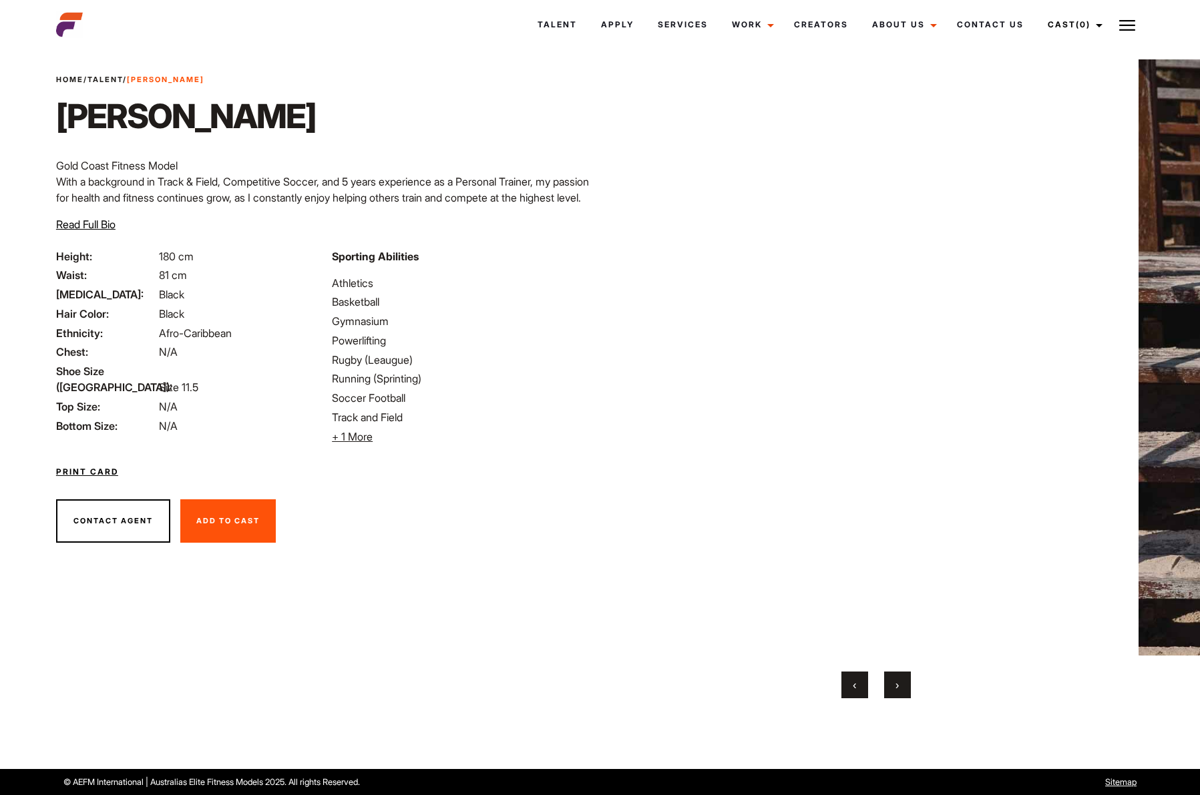
click at [891, 686] on button "›" at bounding box center [897, 685] width 27 height 27
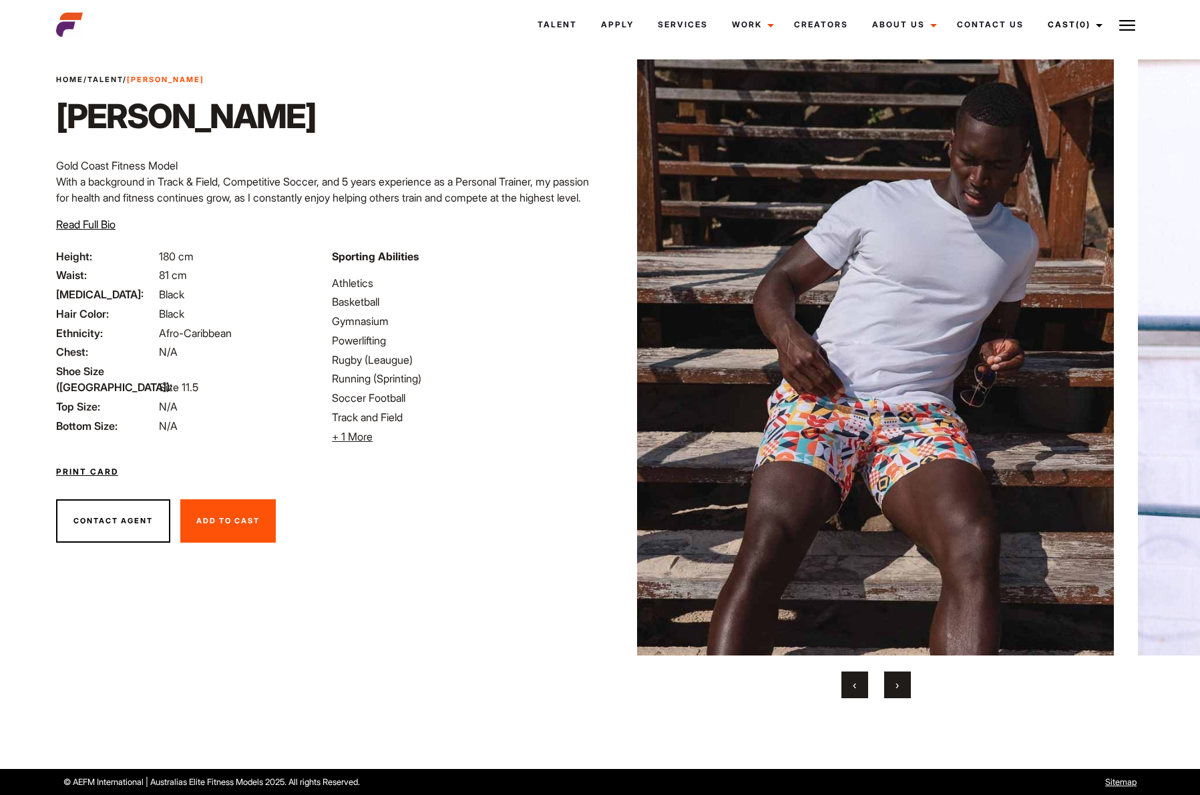
click at [891, 686] on button "›" at bounding box center [897, 685] width 27 height 27
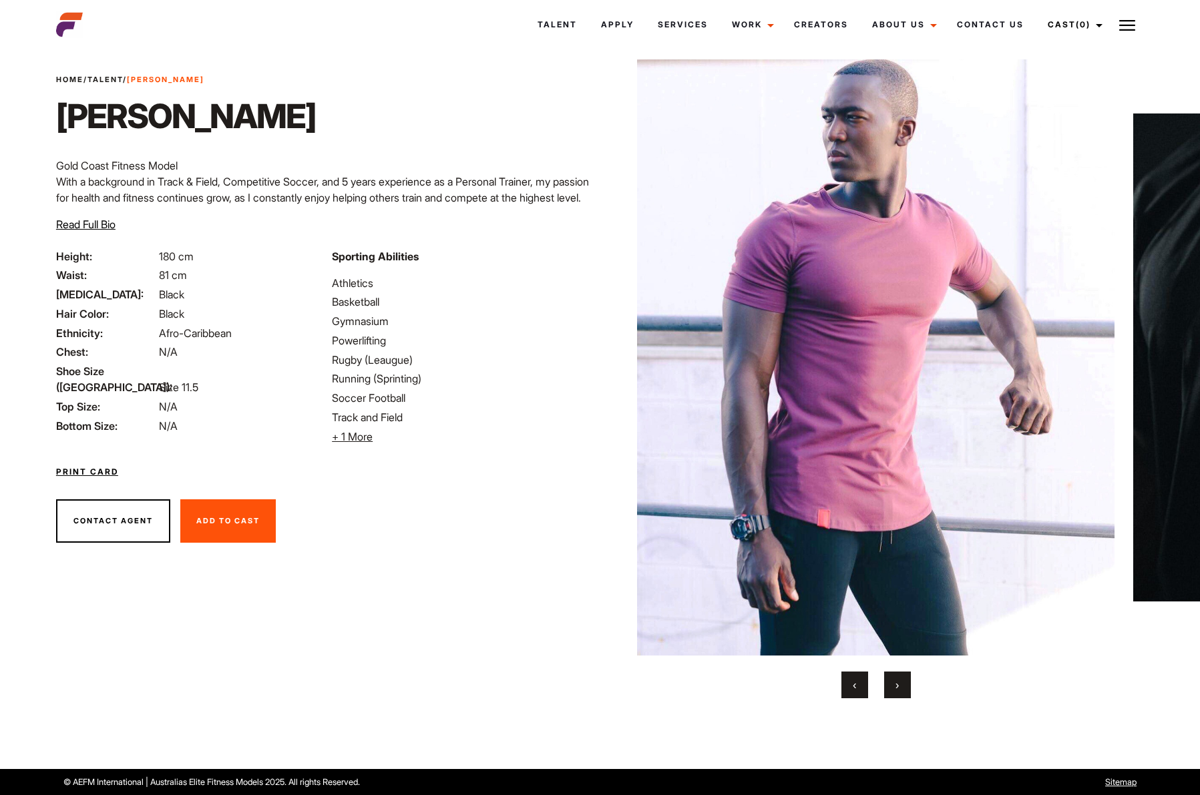
click at [891, 686] on button "›" at bounding box center [897, 685] width 27 height 27
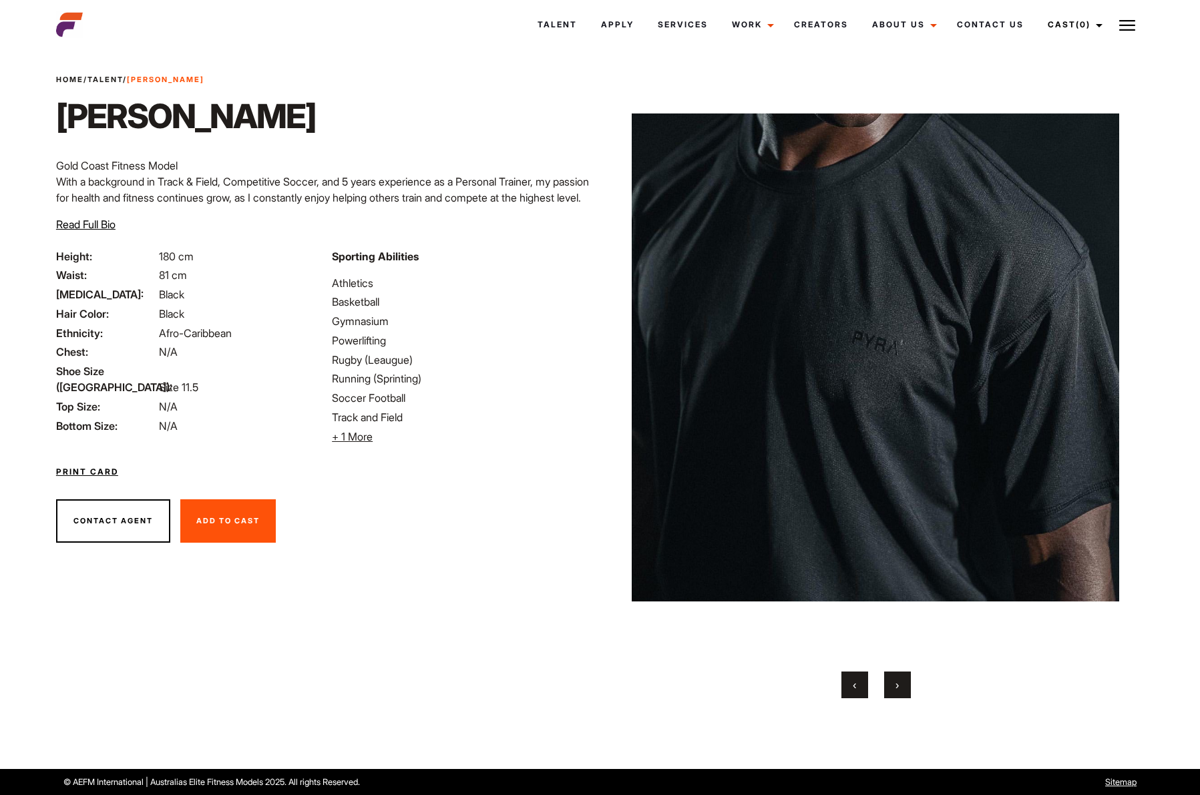
click at [891, 686] on button "›" at bounding box center [897, 685] width 27 height 27
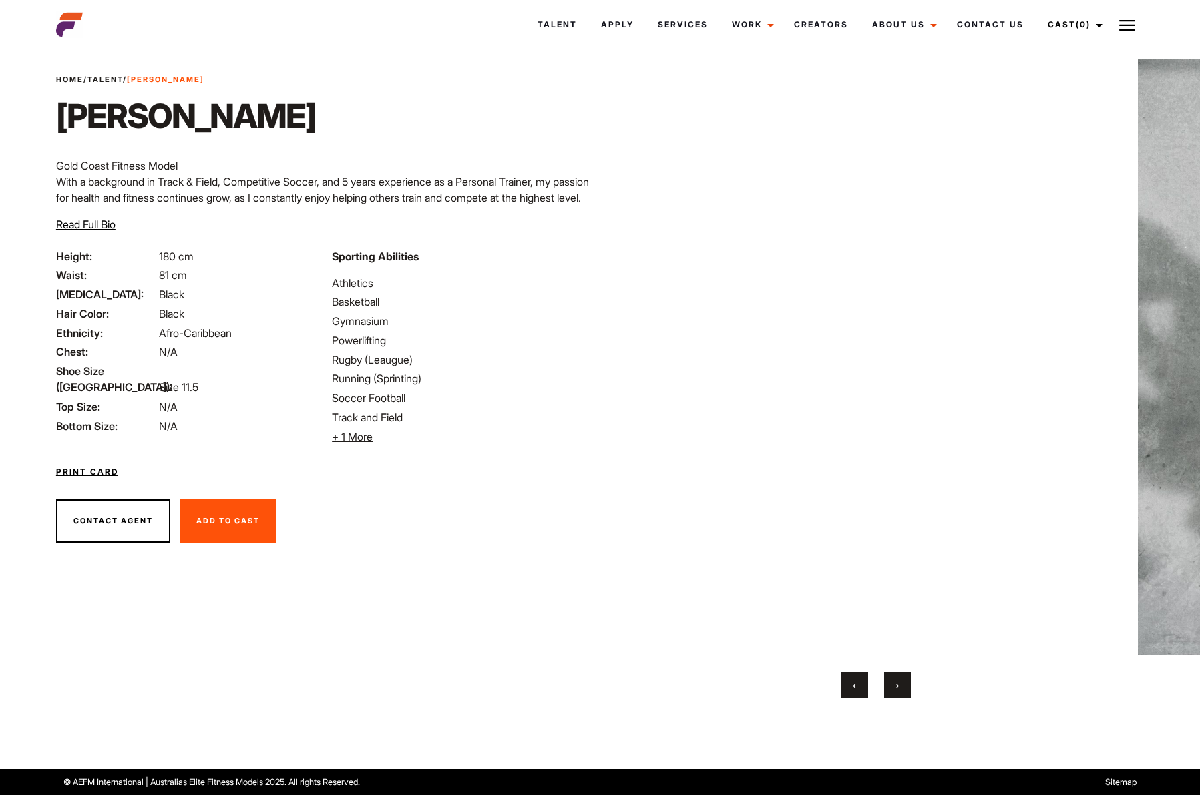
click at [891, 686] on button "›" at bounding box center [897, 685] width 27 height 27
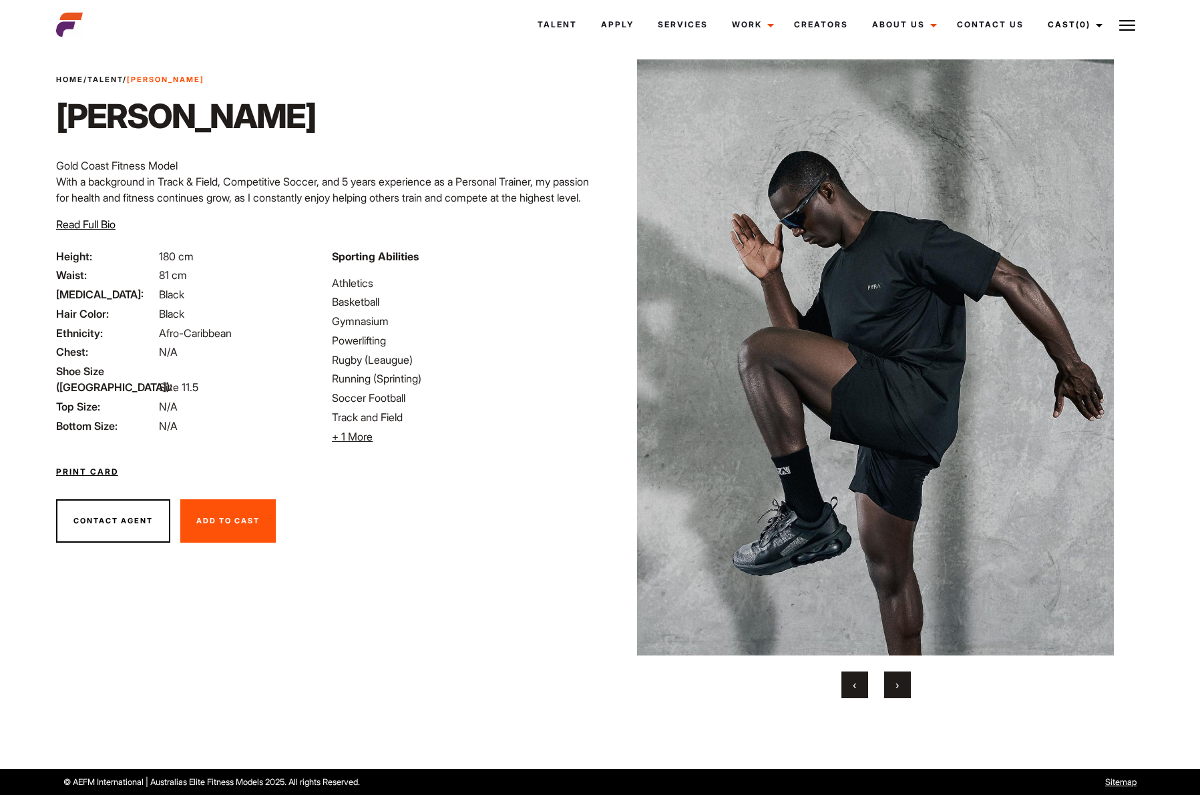
click at [891, 686] on button "›" at bounding box center [897, 685] width 27 height 27
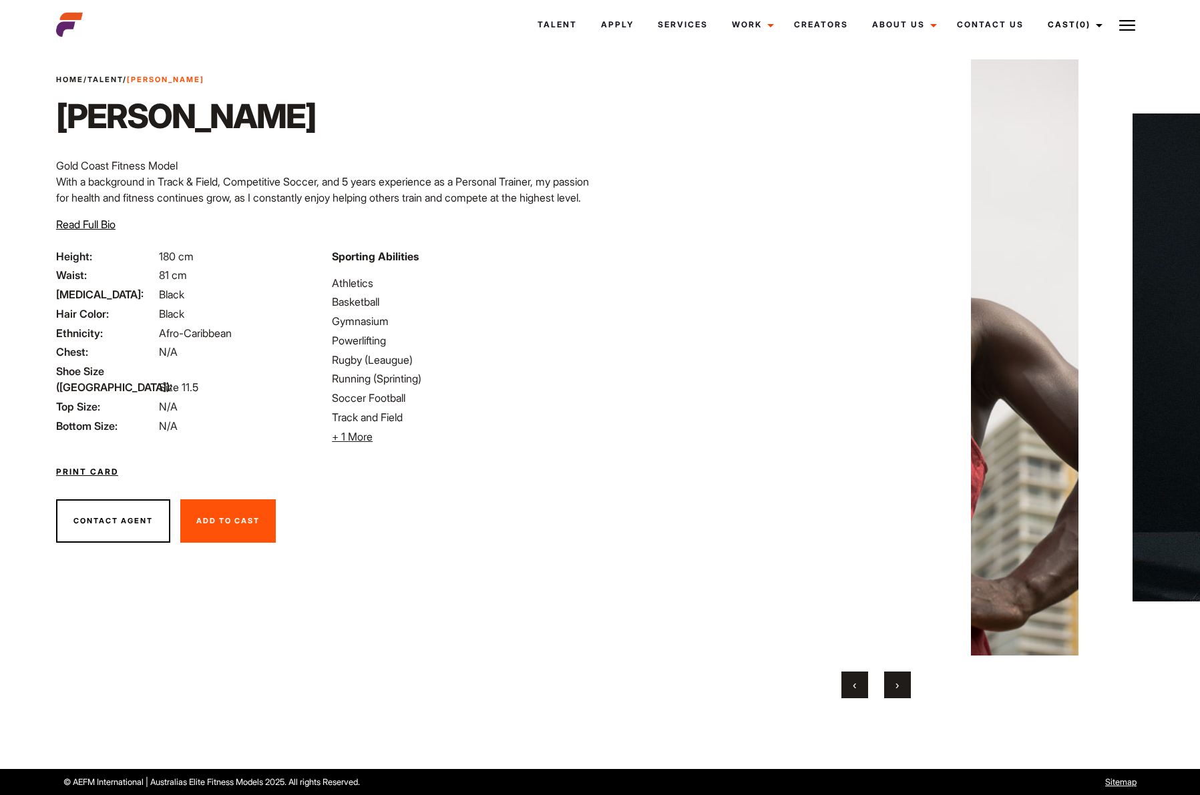
click at [891, 686] on button "›" at bounding box center [897, 685] width 27 height 27
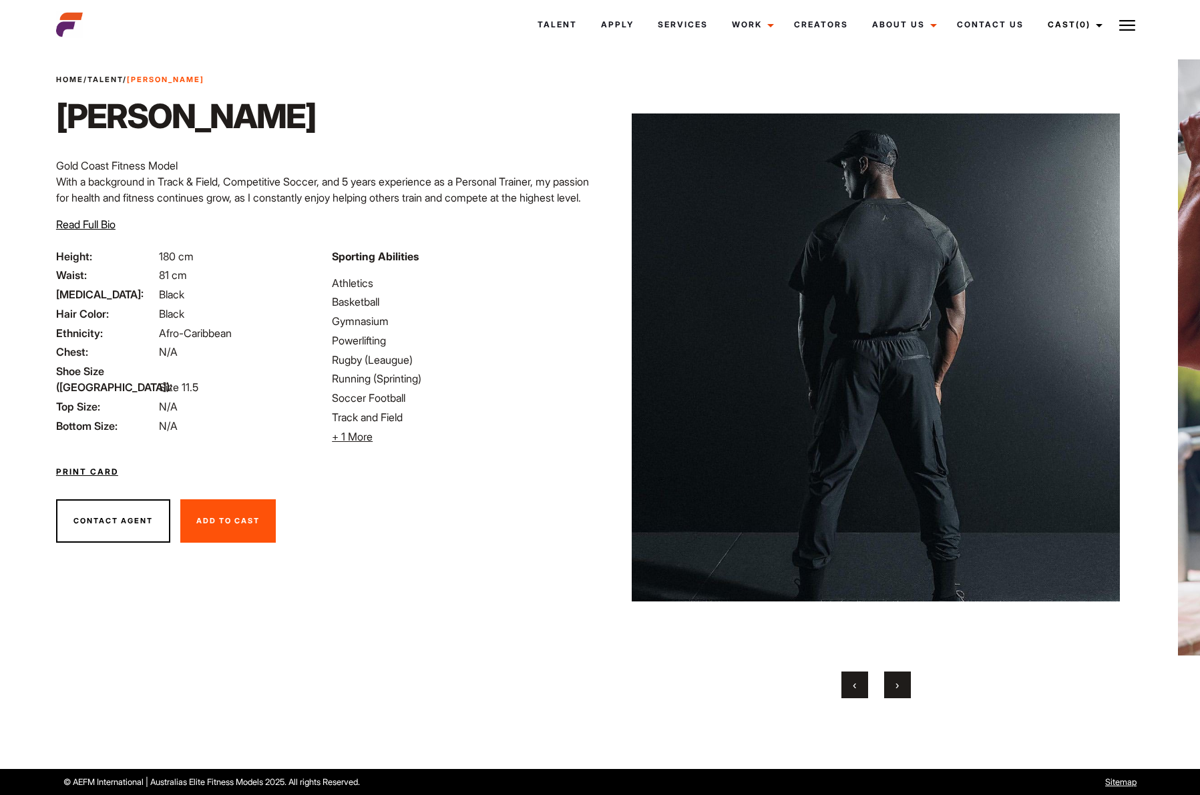
click at [891, 686] on button "›" at bounding box center [897, 685] width 27 height 27
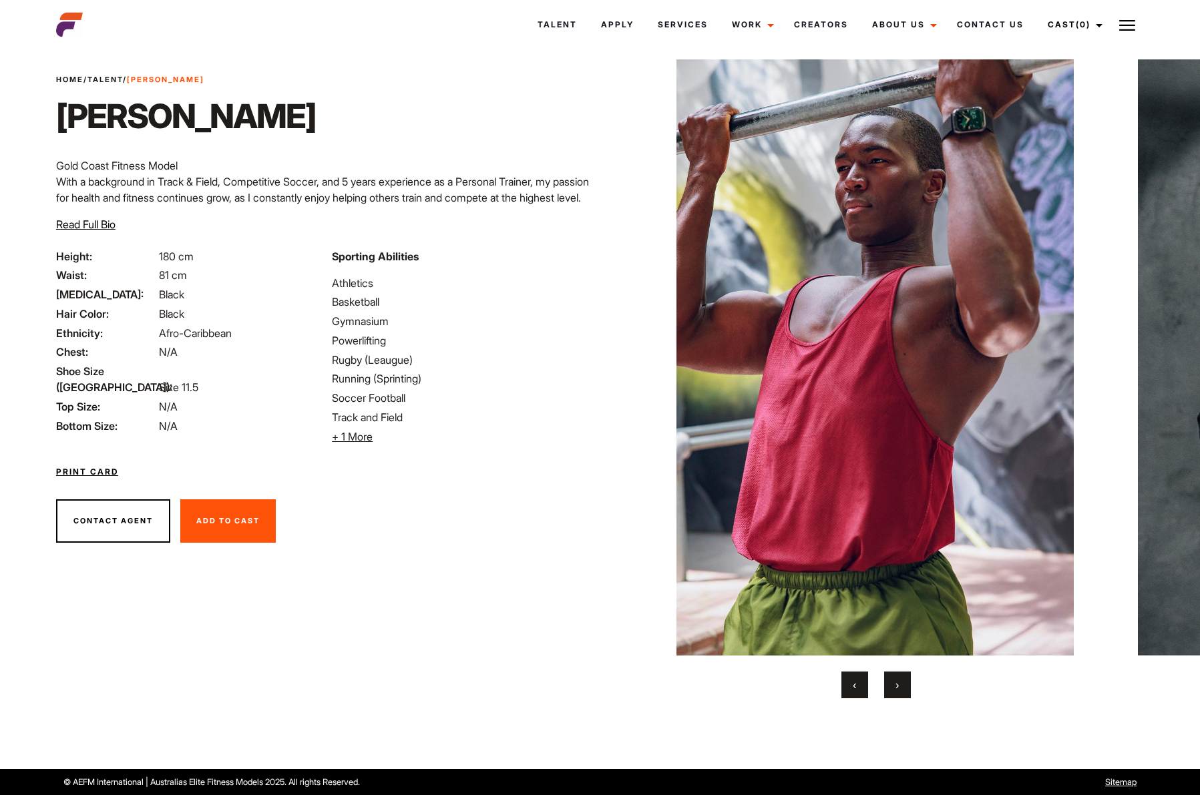
click at [891, 686] on button "›" at bounding box center [897, 685] width 27 height 27
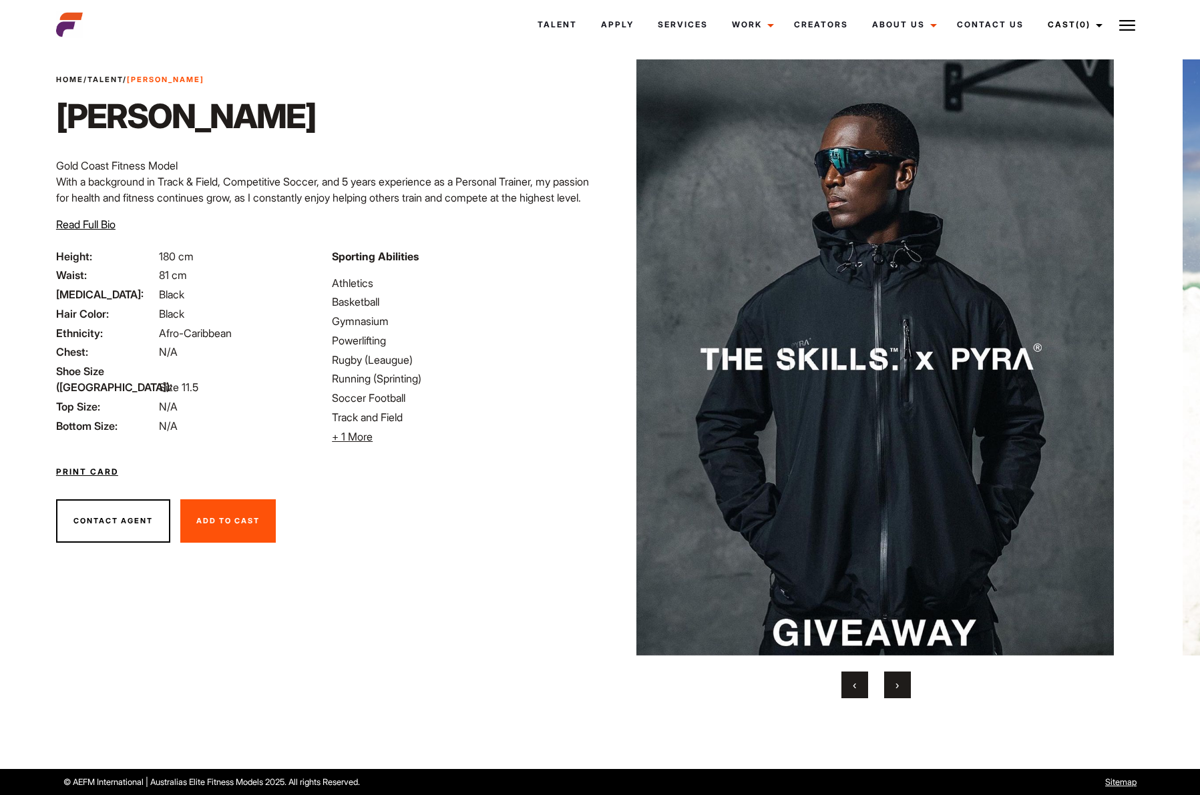
click at [891, 686] on button "›" at bounding box center [897, 685] width 27 height 27
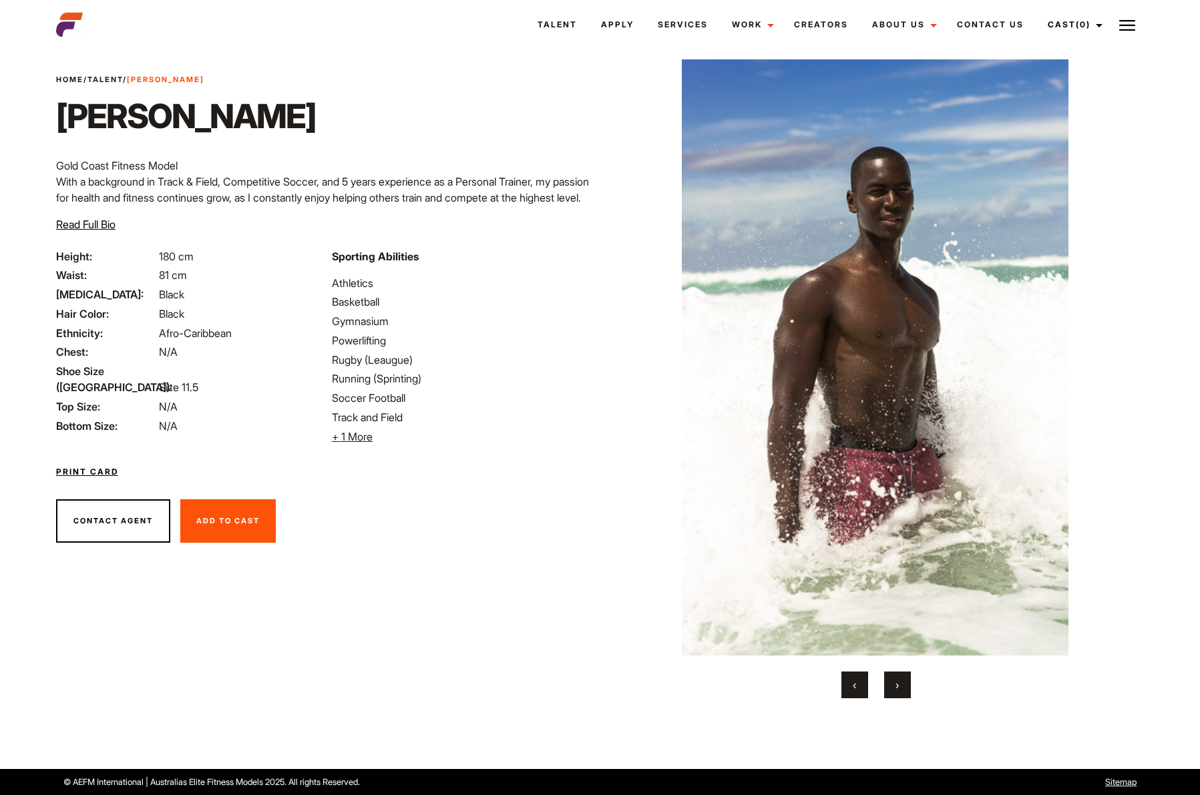
click at [891, 686] on button "›" at bounding box center [897, 685] width 27 height 27
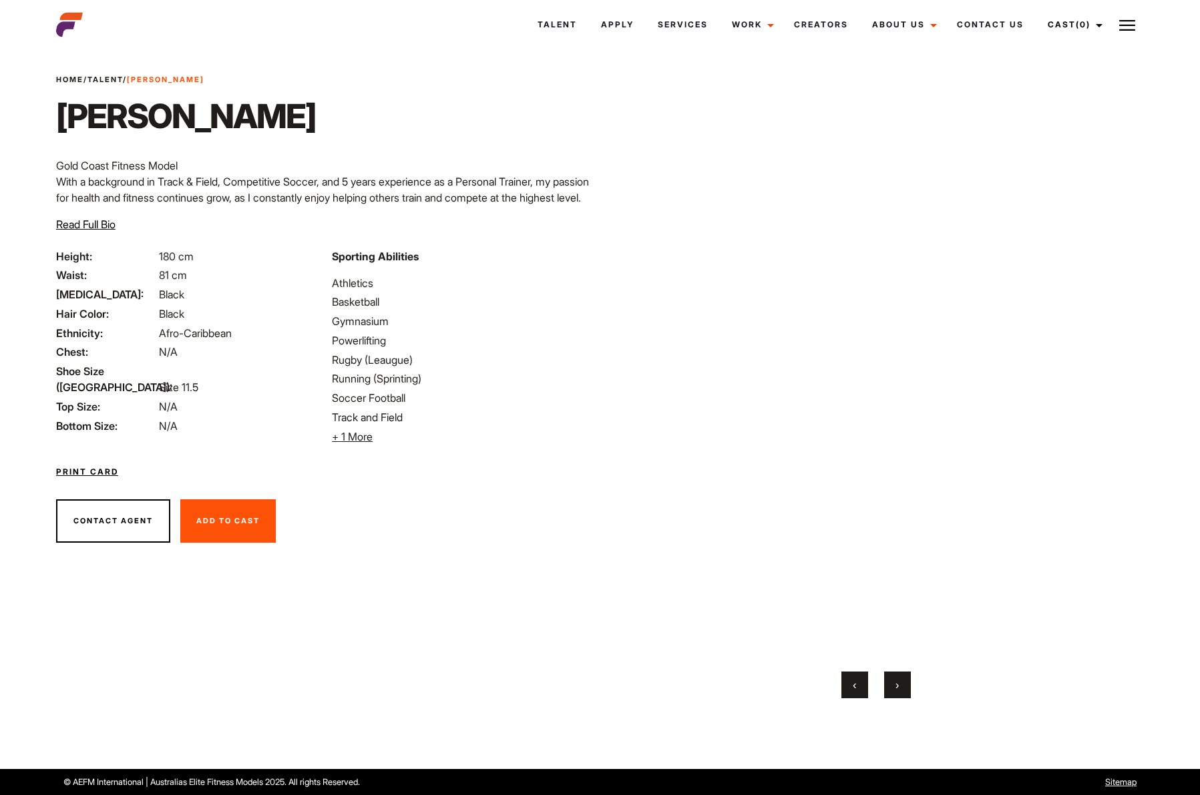
click at [891, 686] on button "›" at bounding box center [897, 685] width 27 height 27
click at [893, 686] on button "›" at bounding box center [897, 685] width 27 height 27
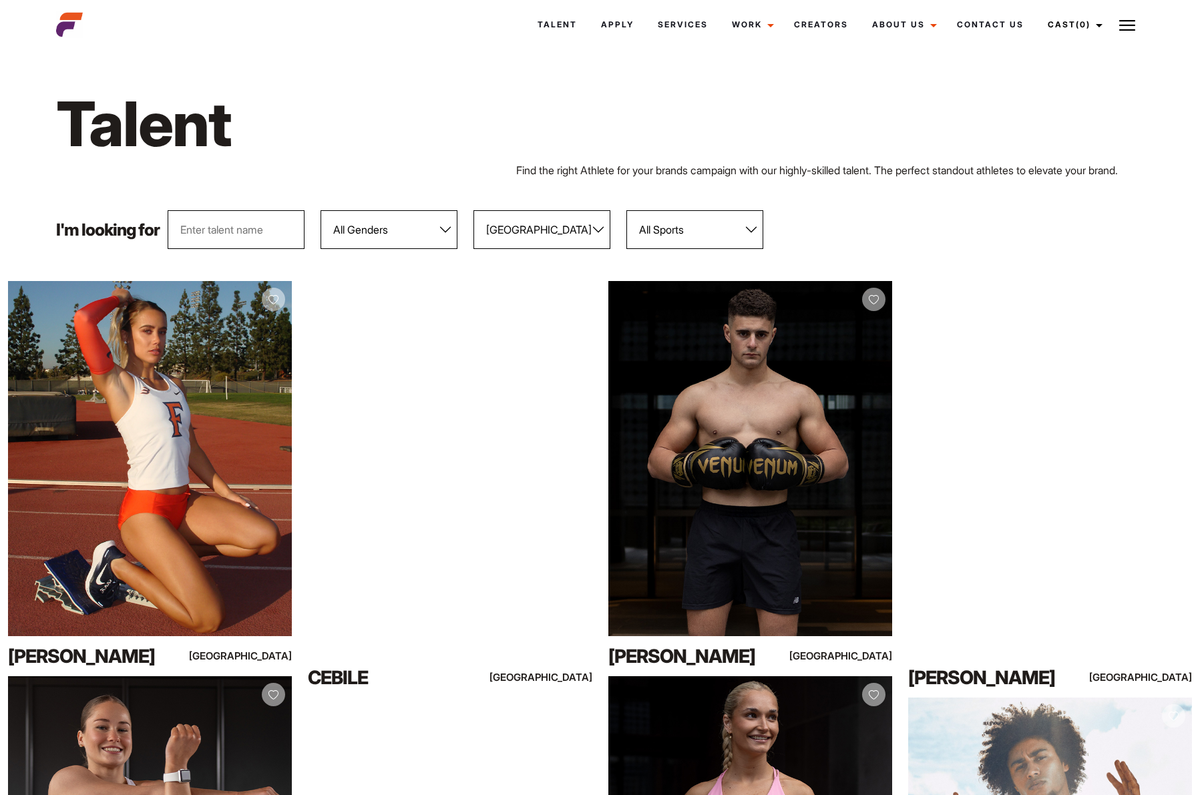
scroll to position [140, 0]
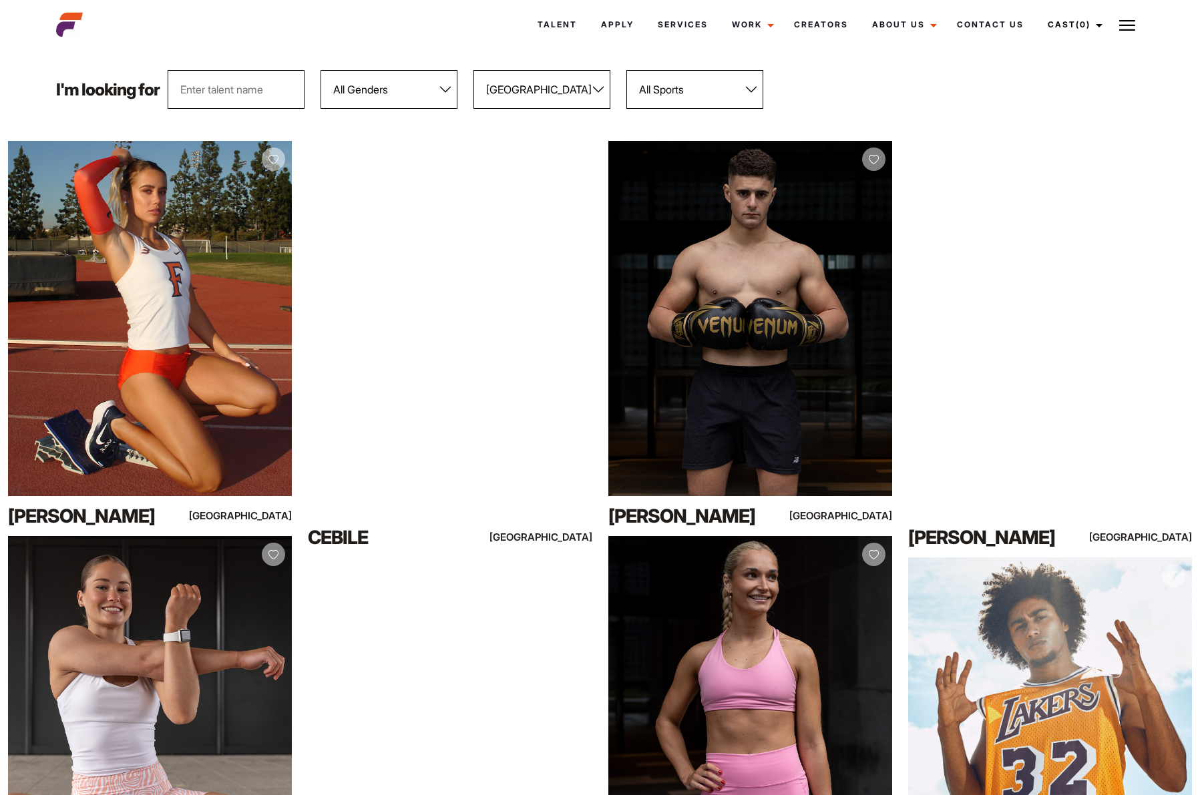
click at [548, 73] on select "All Locations Adelaide Brisbane Darwin Gold Coast Melbourne Perth Sunshine Coas…" at bounding box center [541, 89] width 137 height 39
select select "117"
click at [473, 70] on select "All Locations Adelaide Brisbane Darwin Gold Coast Melbourne Perth Sunshine Coas…" at bounding box center [541, 89] width 137 height 39
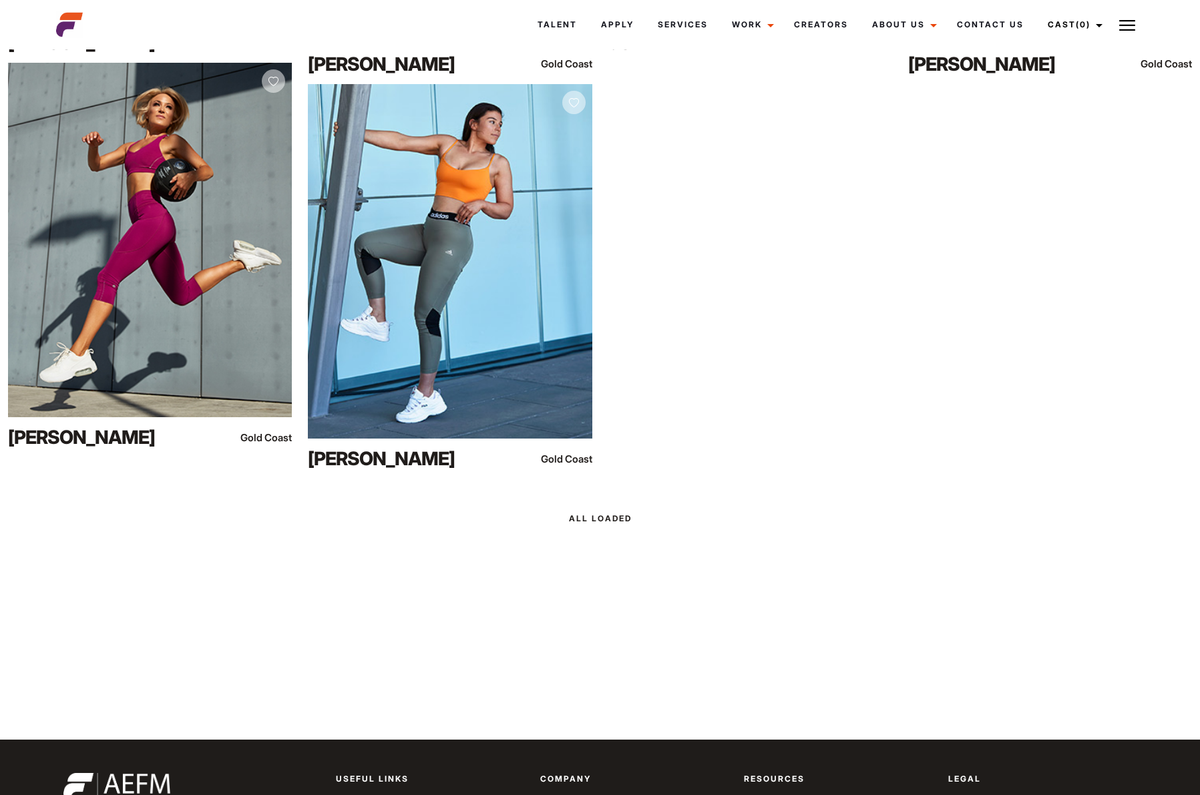
scroll to position [1623, 0]
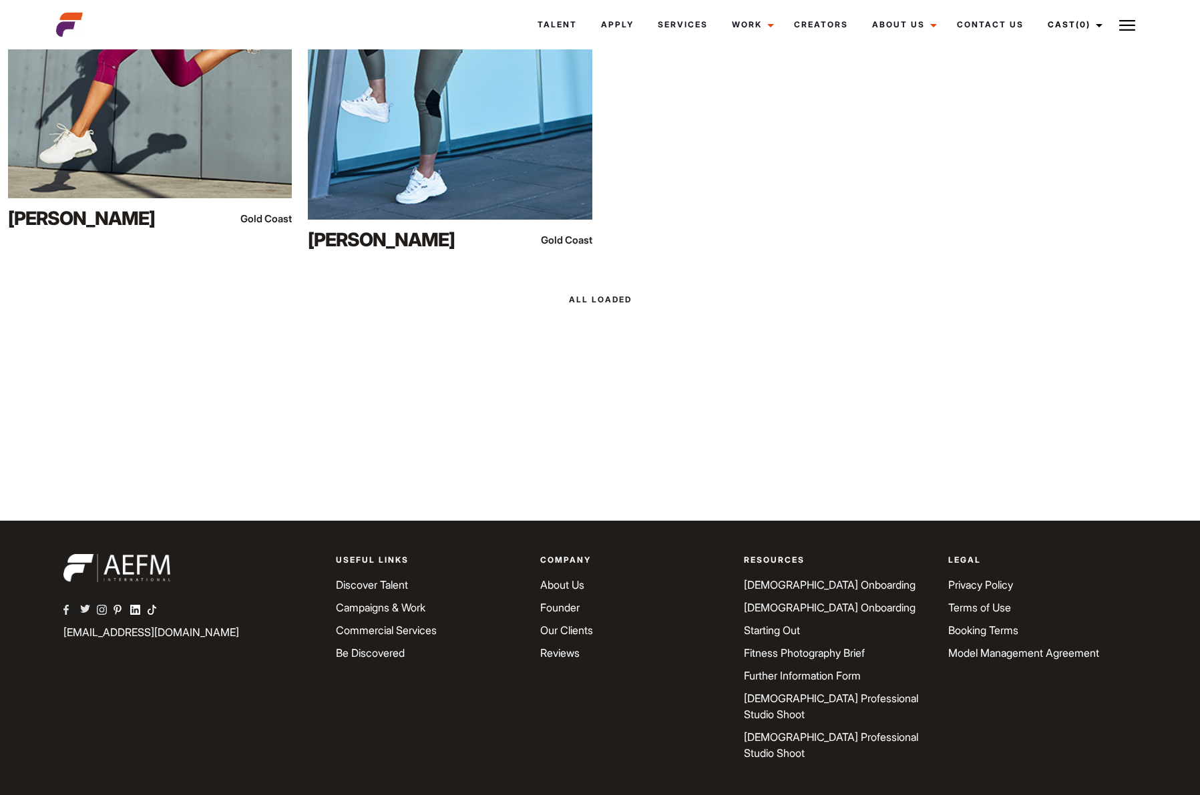
click at [786, 652] on link "Fitness Photography Brief" at bounding box center [804, 652] width 121 height 13
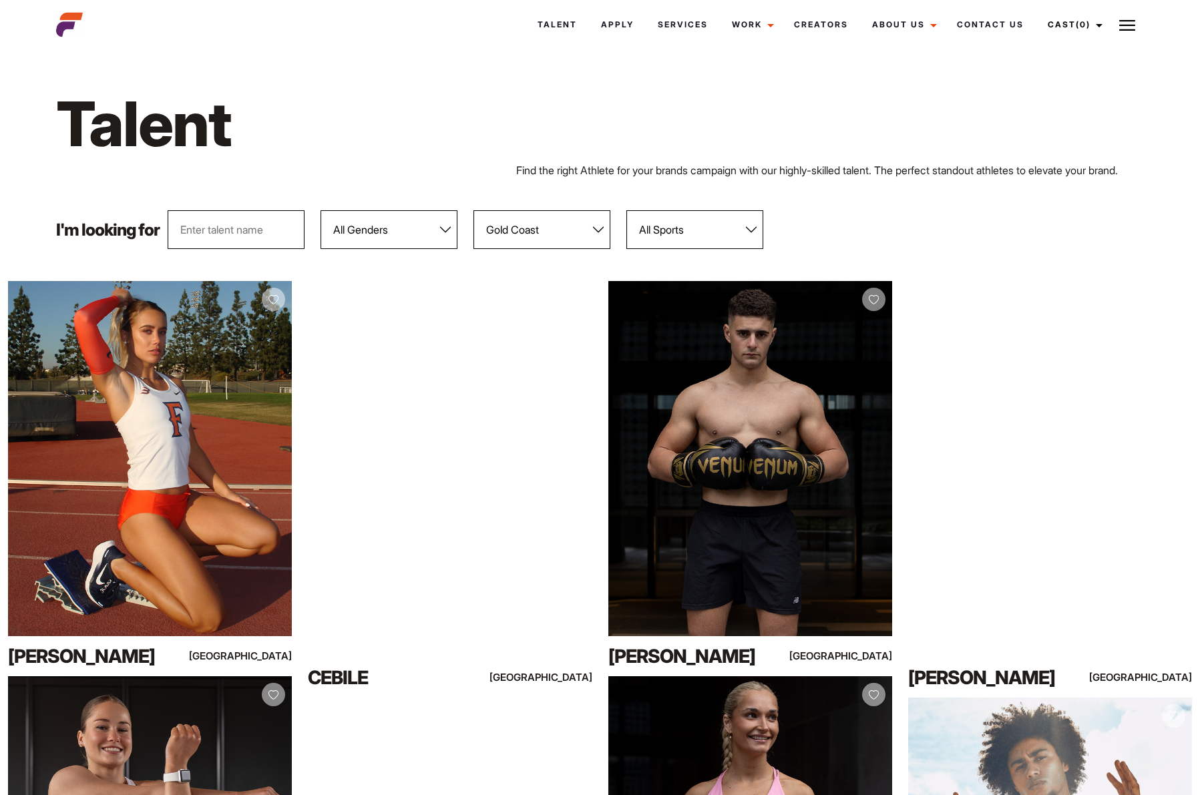
select select "117"
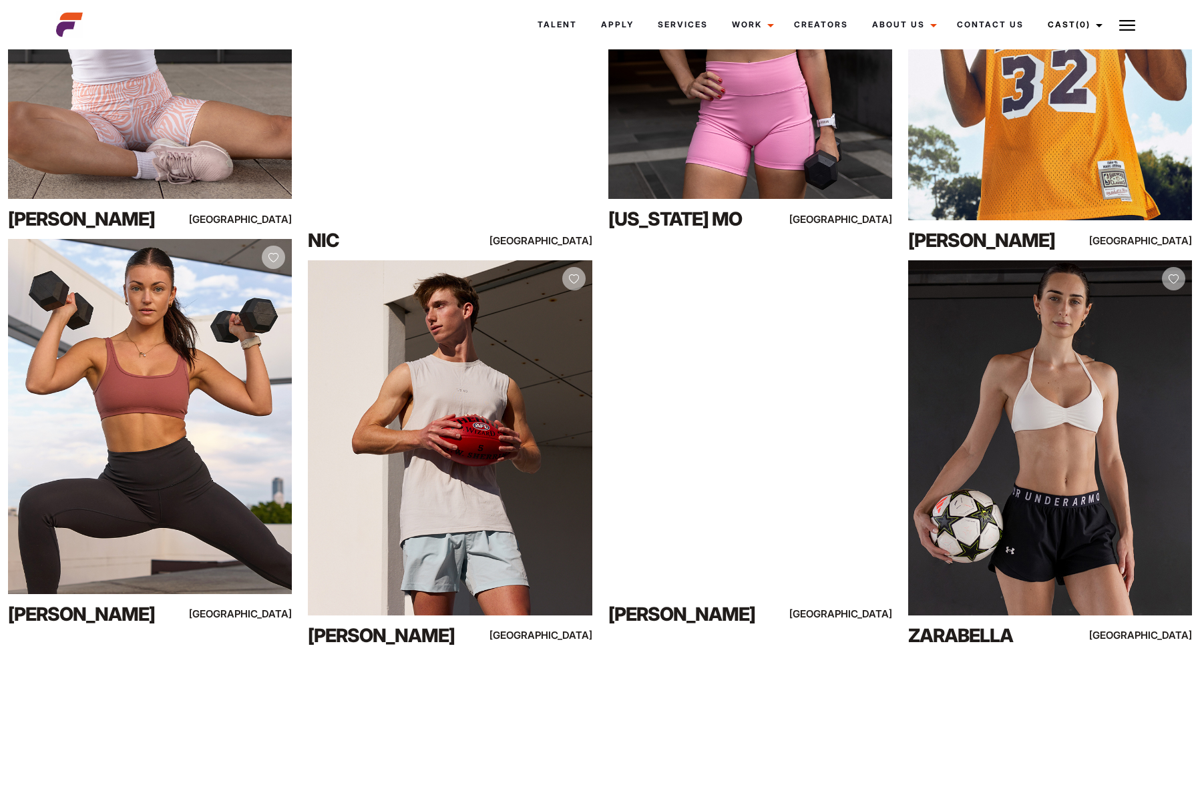
scroll to position [833, 0]
